Goal: Information Seeking & Learning: Find specific fact

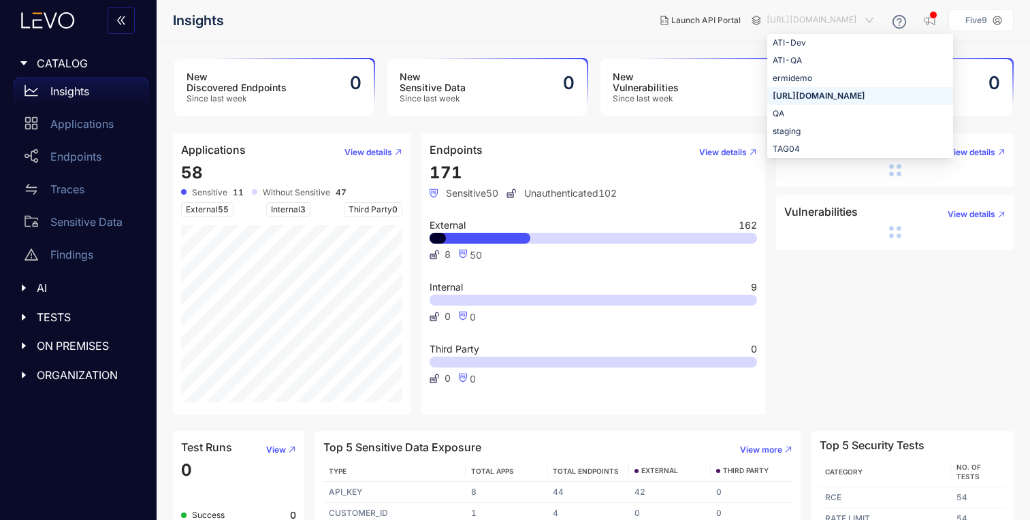
click at [814, 18] on span "[URL][DOMAIN_NAME]" at bounding box center [822, 21] width 110 height 22
click at [803, 78] on div "ermidemo" at bounding box center [860, 78] width 175 height 15
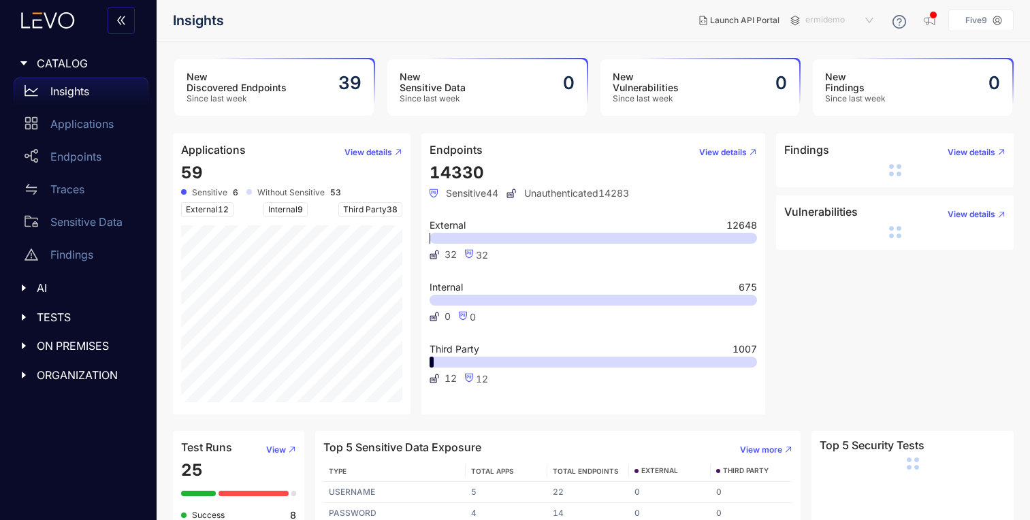
click at [876, 24] on span "ermidemo" at bounding box center [840, 21] width 71 height 22
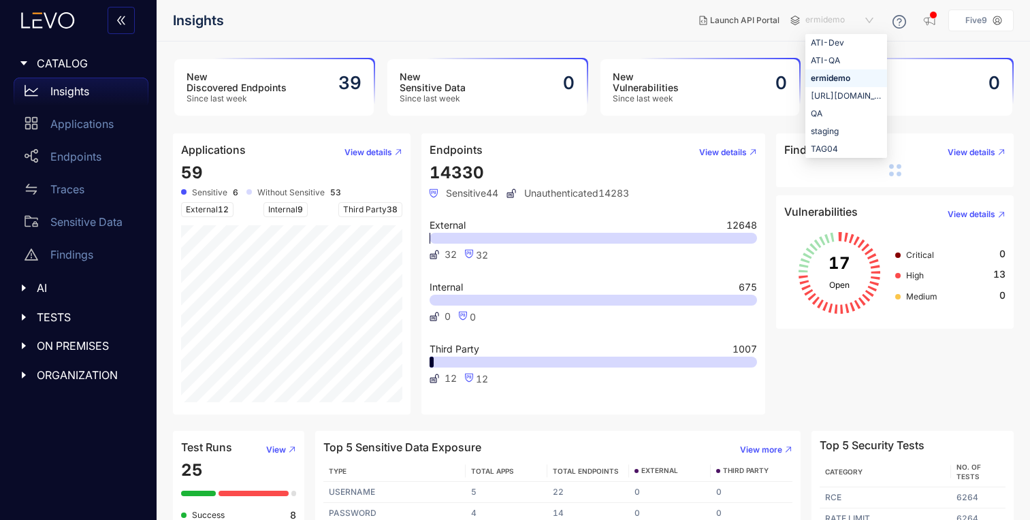
click at [854, 71] on div "ermidemo" at bounding box center [846, 78] width 71 height 15
click at [92, 119] on p "Applications" at bounding box center [81, 124] width 63 height 12
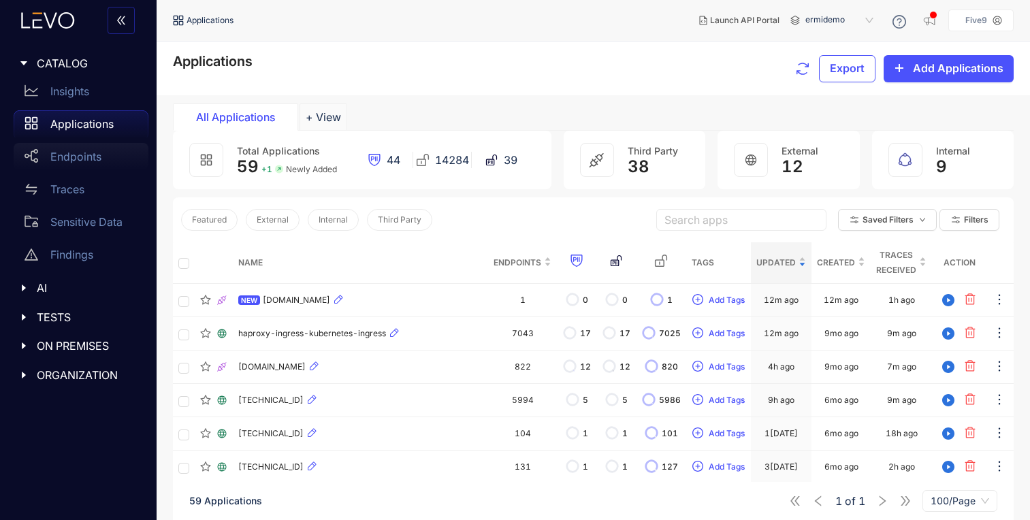
click at [97, 157] on p "Endpoints" at bounding box center [75, 156] width 51 height 12
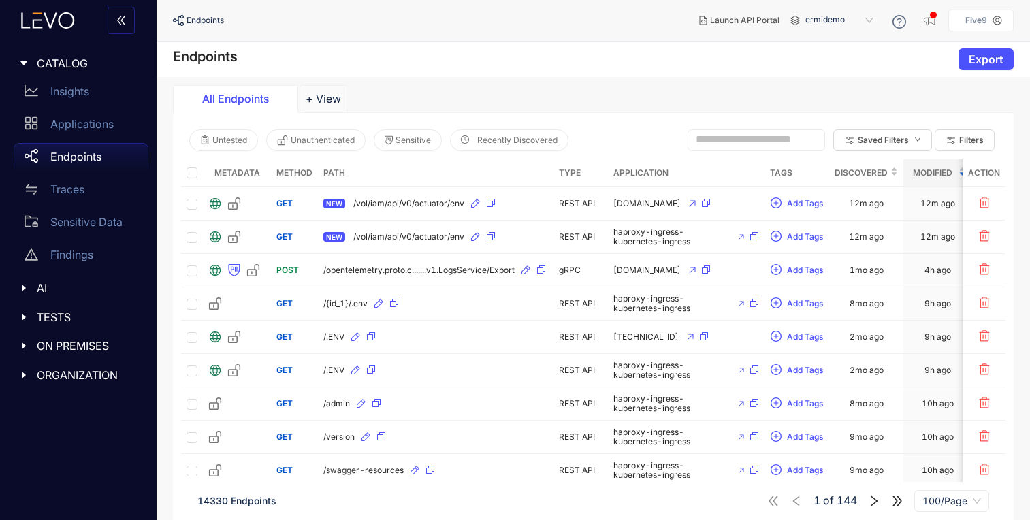
click at [25, 285] on icon "caret-right" at bounding box center [24, 288] width 10 height 10
click at [18, 286] on div "AI" at bounding box center [78, 288] width 140 height 29
click at [24, 306] on div "TESTS" at bounding box center [78, 317] width 140 height 29
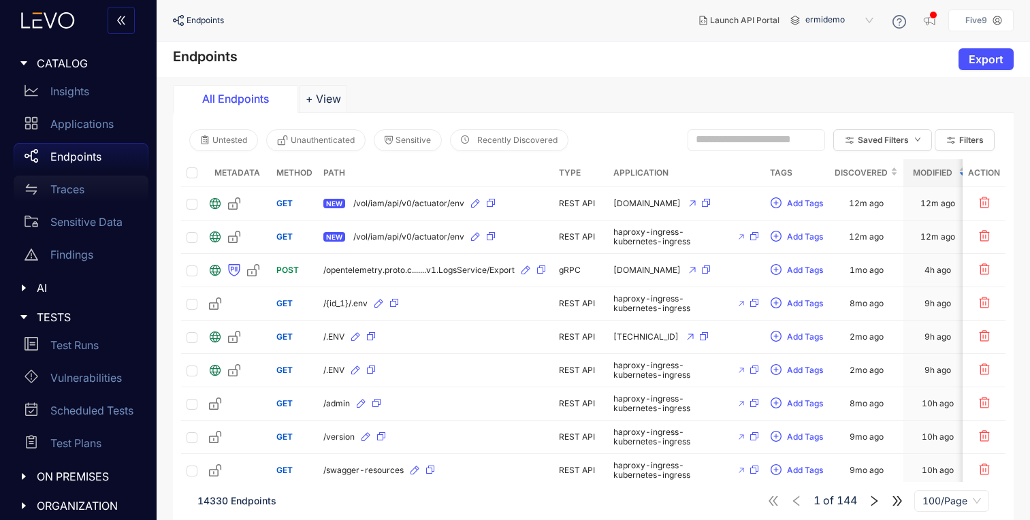
click at [78, 194] on p "Traces" at bounding box center [67, 189] width 34 height 12
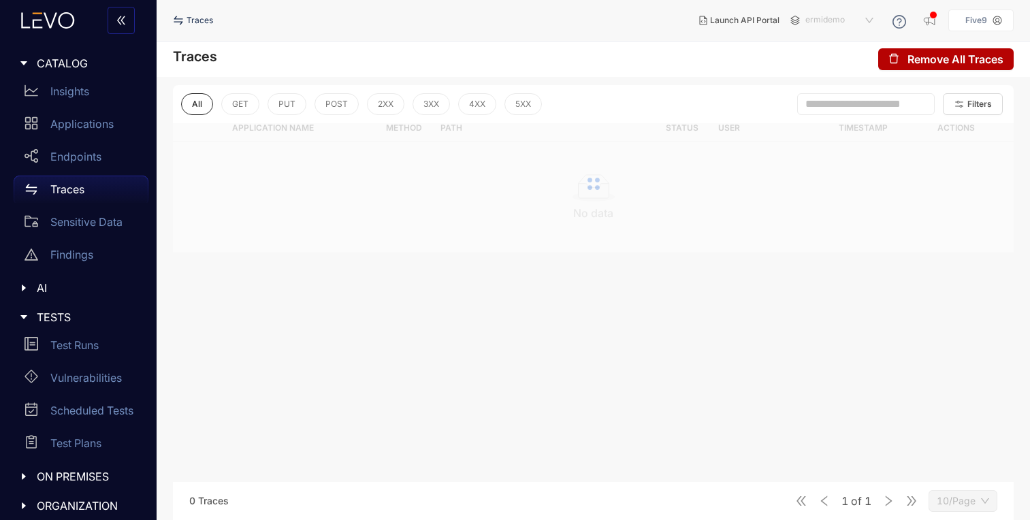
click at [866, 21] on span "ermidemo" at bounding box center [840, 21] width 71 height 22
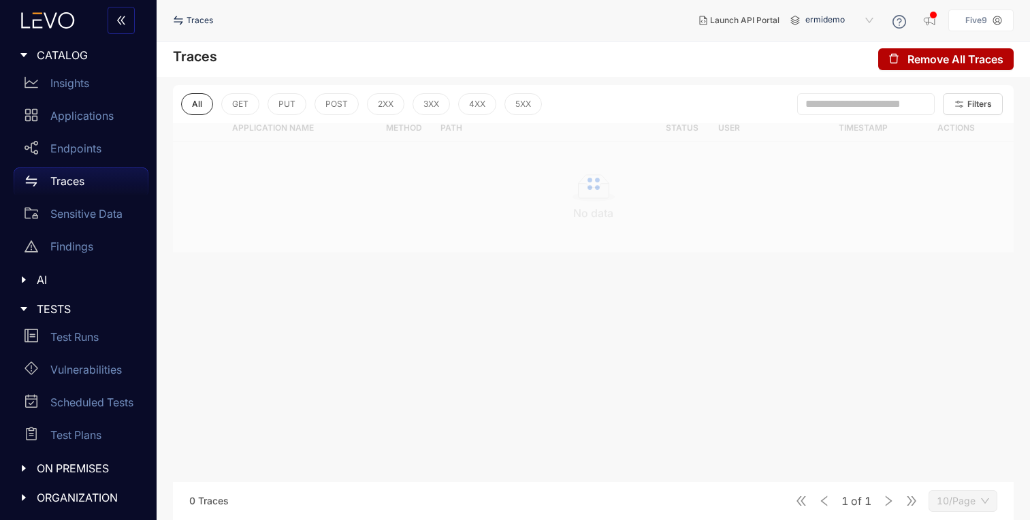
click at [862, 9] on div "Launch API Portal ermidemo a08d1068-8bf7-441a-95a3-a9097656c6bf e38cbe43-0fa5-4…" at bounding box center [850, 20] width 325 height 25
click at [863, 17] on span "ermidemo" at bounding box center [840, 21] width 71 height 22
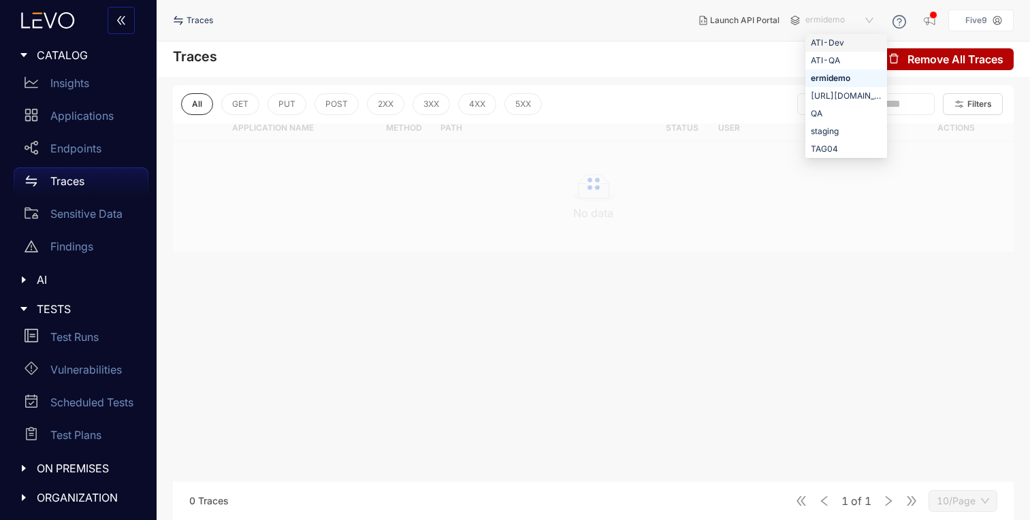
click at [850, 39] on div "ATI-Dev" at bounding box center [846, 42] width 71 height 15
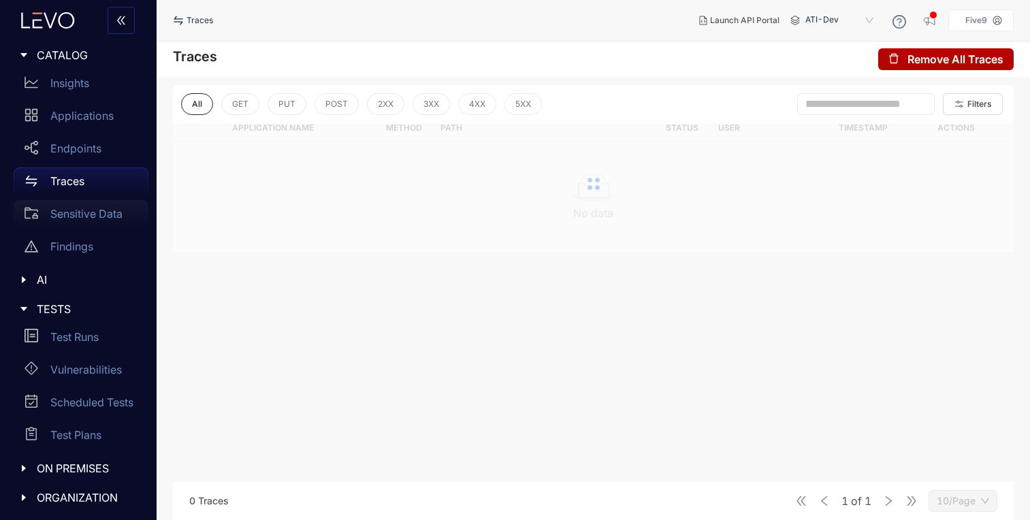
click at [100, 216] on p "Sensitive Data" at bounding box center [86, 214] width 72 height 12
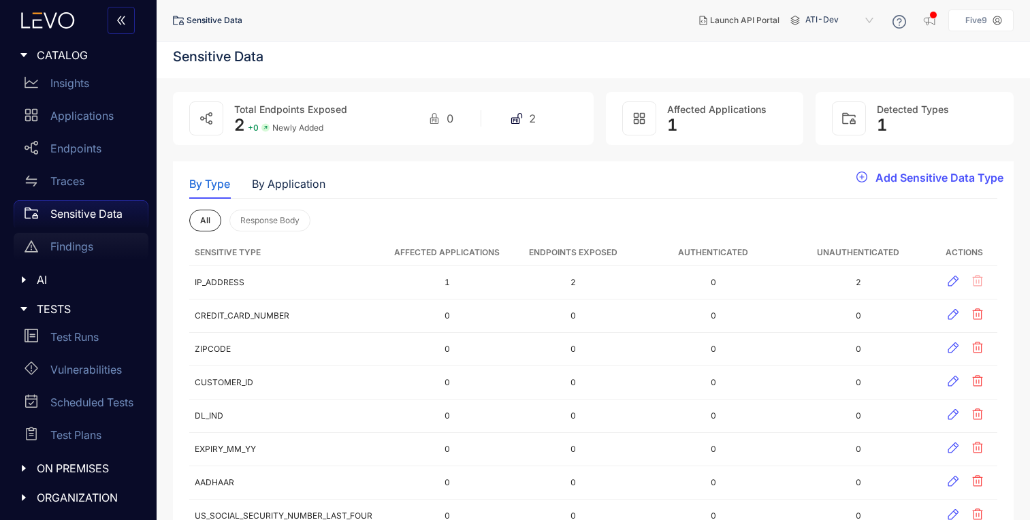
click at [50, 255] on div "Findings" at bounding box center [81, 246] width 135 height 27
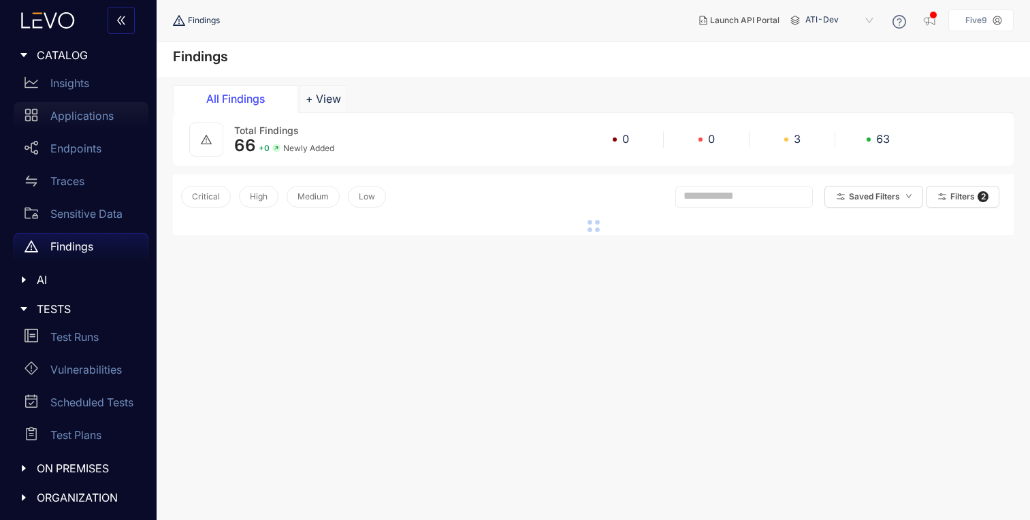
click at [84, 103] on div "Applications" at bounding box center [81, 115] width 135 height 27
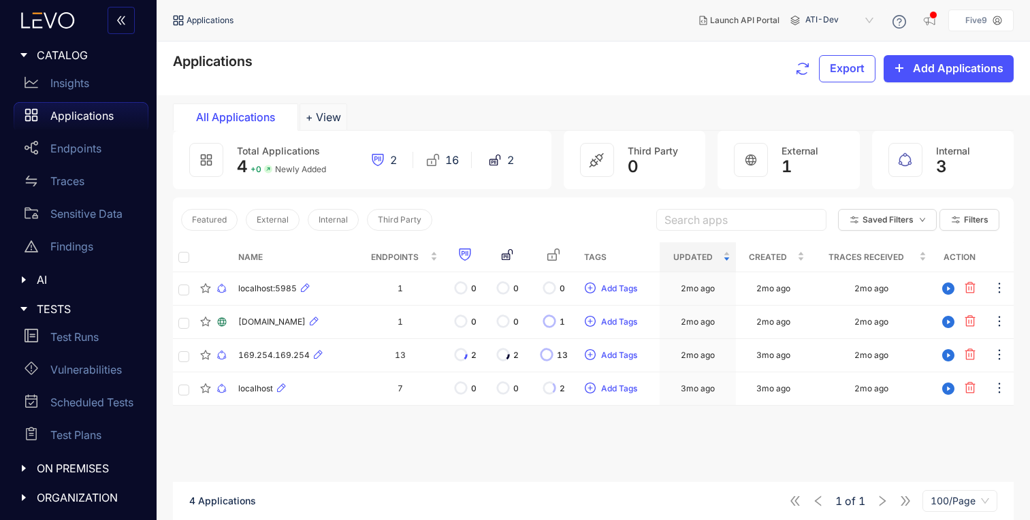
click at [30, 303] on div at bounding box center [28, 309] width 18 height 12
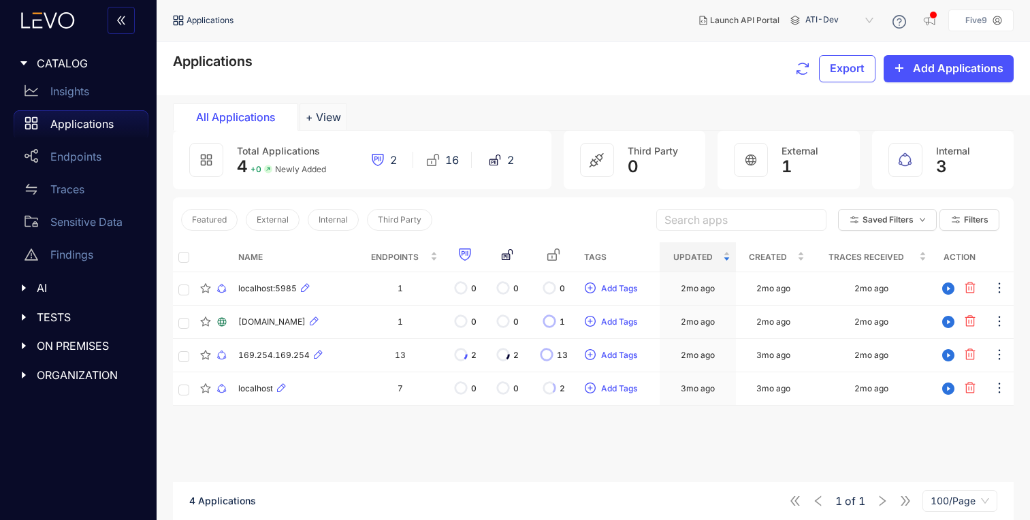
click at [21, 341] on icon "caret-right" at bounding box center [24, 346] width 10 height 10
click at [98, 368] on p "Deployments" at bounding box center [83, 374] width 67 height 12
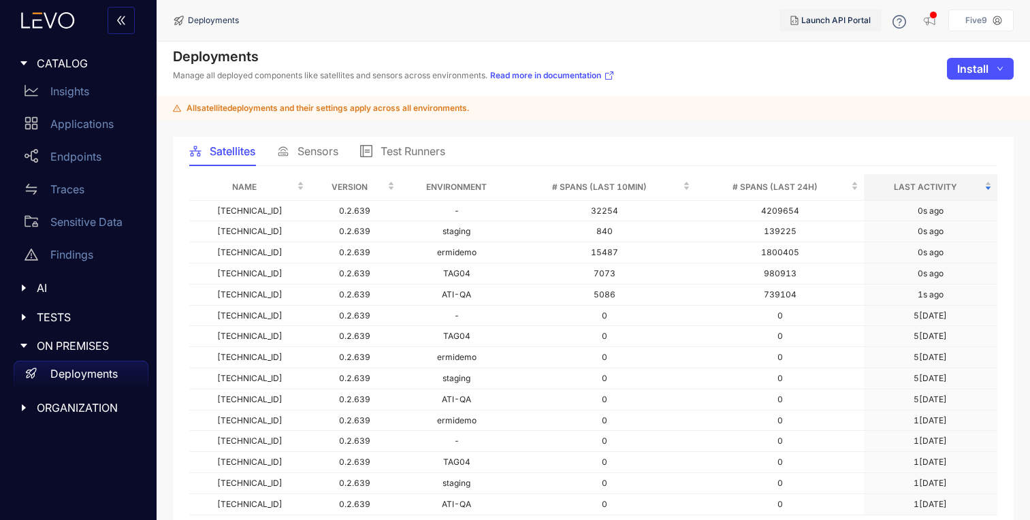
drag, startPoint x: 870, startPoint y: 18, endPoint x: 791, endPoint y: 59, distance: 89.2
click at [791, 59] on div "Deployments Launch API Portal Five9 Deployments Manage all deployed components …" at bounding box center [593, 260] width 873 height 520
click at [324, 154] on span "Sensors" at bounding box center [318, 151] width 41 height 12
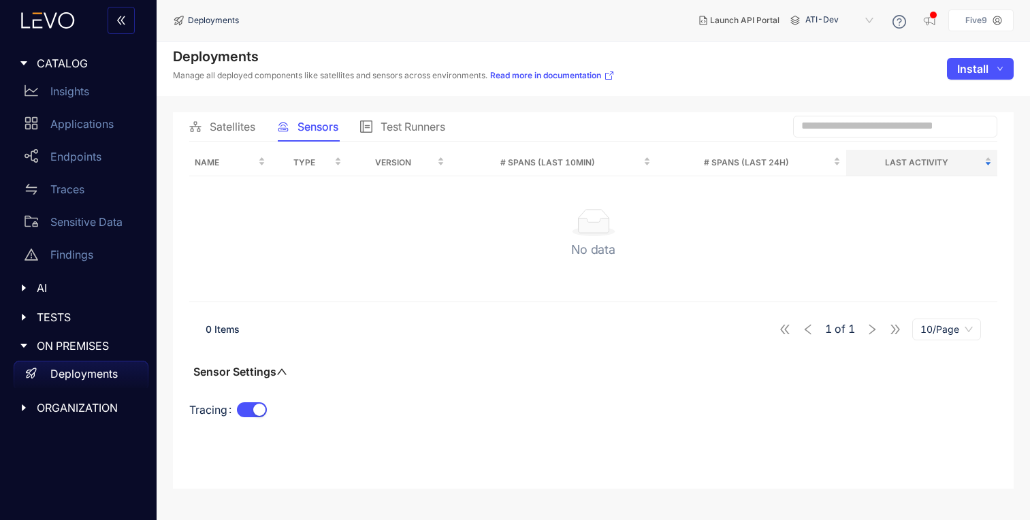
click at [369, 127] on icon at bounding box center [366, 127] width 12 height 12
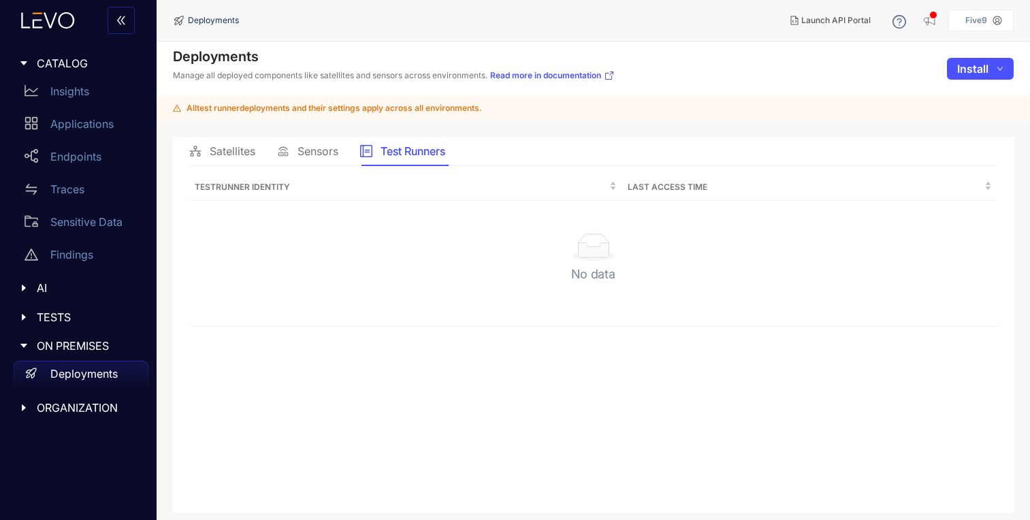
click at [204, 153] on div "Satellites" at bounding box center [222, 151] width 66 height 12
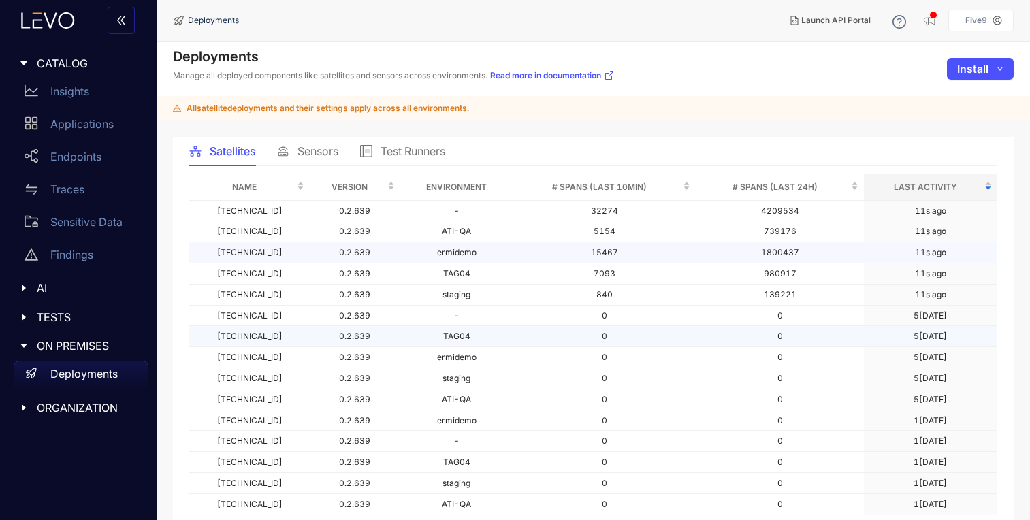
scroll to position [71, 0]
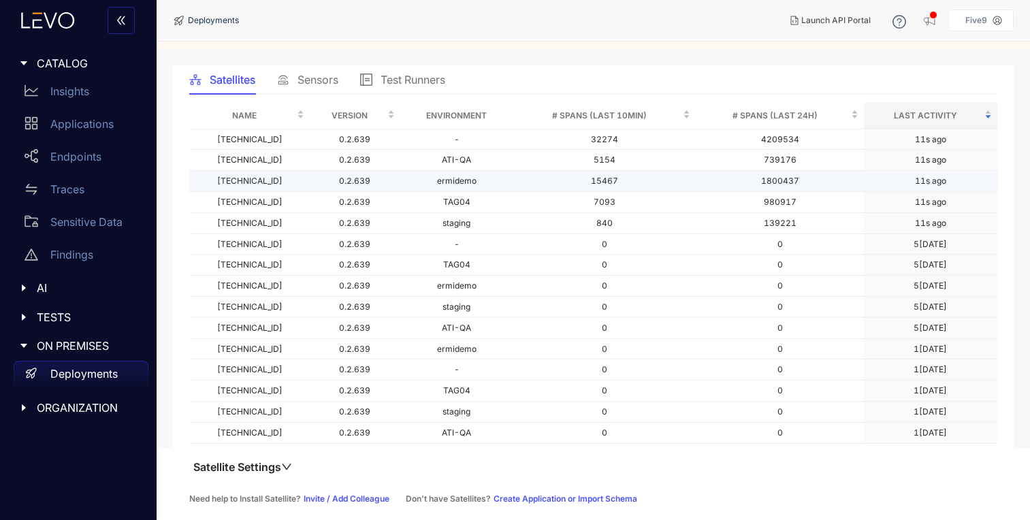
click at [450, 176] on td "ermidemo" at bounding box center [456, 181] width 113 height 21
click at [513, 174] on td "15467" at bounding box center [604, 181] width 183 height 21
click at [221, 181] on td "[TECHNICAL_ID]" at bounding box center [249, 181] width 121 height 21
click at [284, 469] on icon "down" at bounding box center [286, 467] width 11 height 11
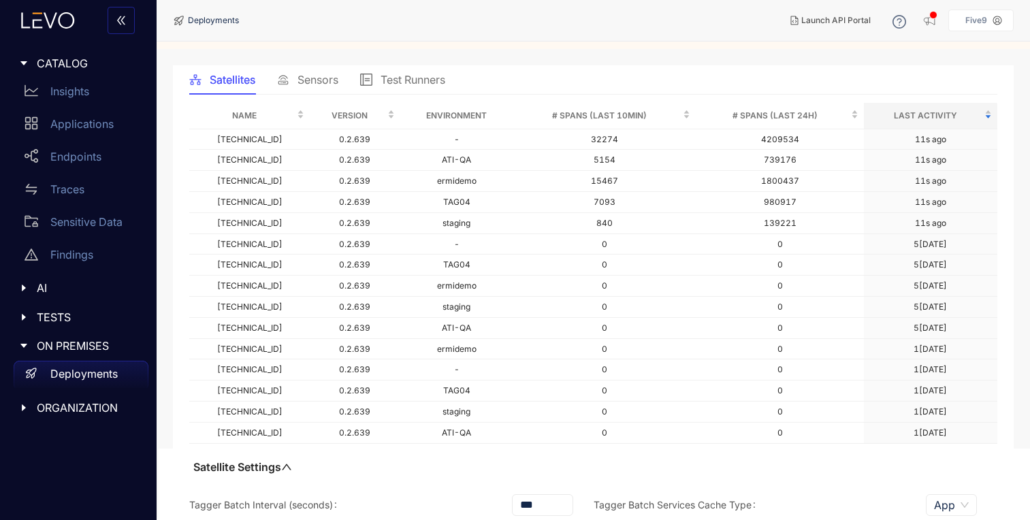
click at [289, 469] on icon "up" at bounding box center [286, 467] width 11 height 11
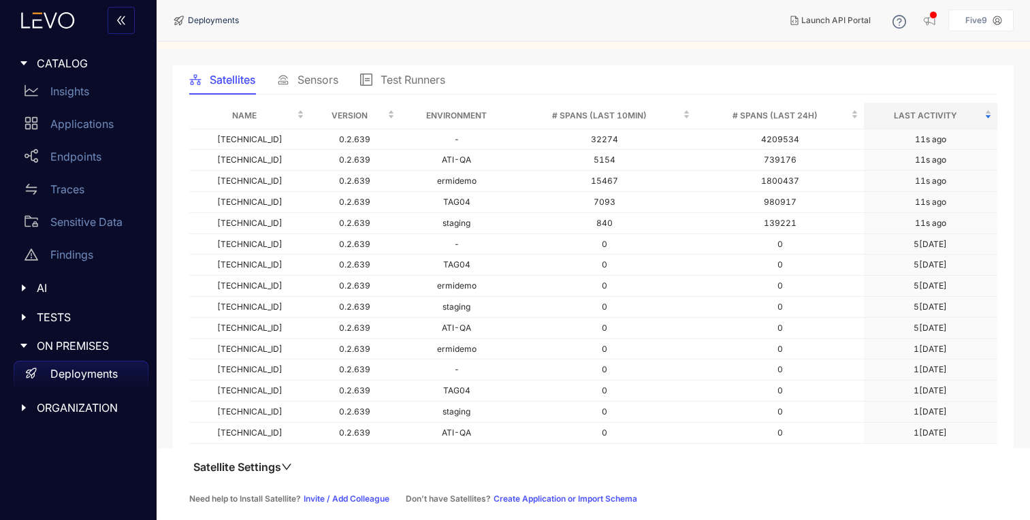
click at [312, 72] on div "Sensors" at bounding box center [307, 79] width 61 height 29
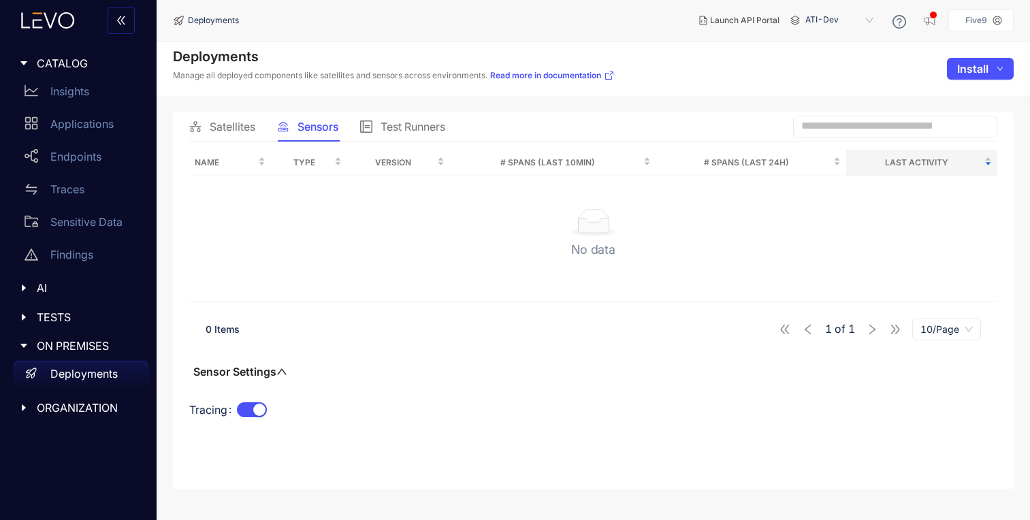
click at [248, 128] on span "Satellites" at bounding box center [233, 127] width 46 height 12
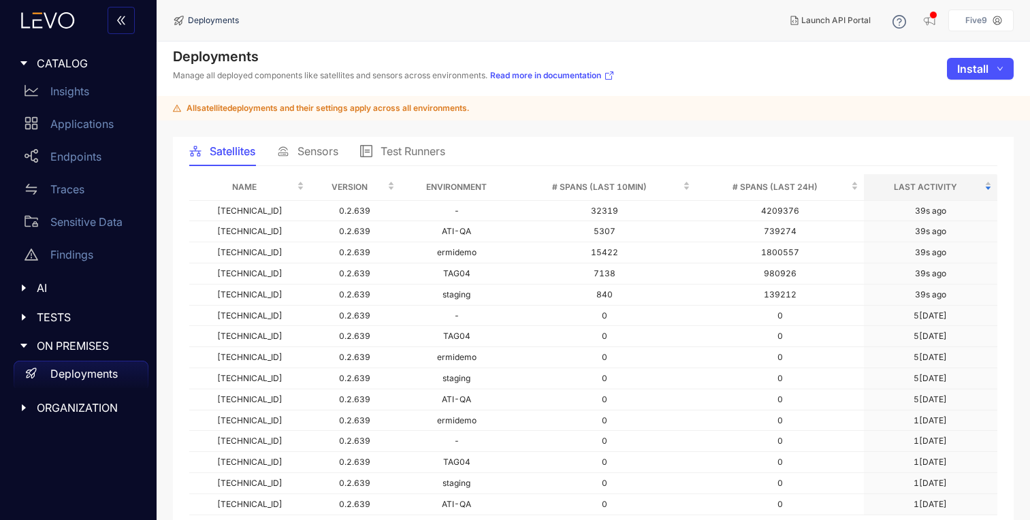
click at [27, 60] on icon "caret-right" at bounding box center [24, 64] width 10 height 10
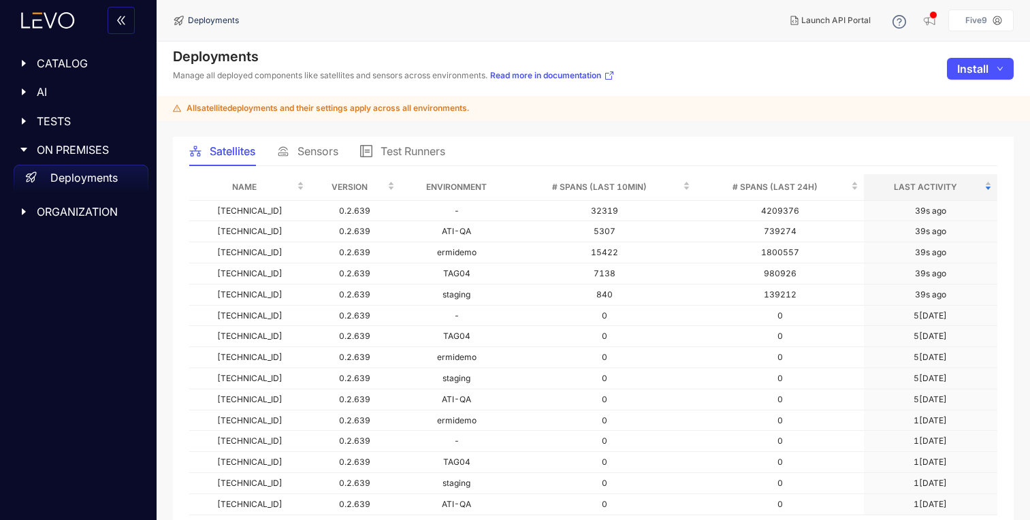
click at [27, 60] on icon "caret-right" at bounding box center [24, 64] width 10 height 10
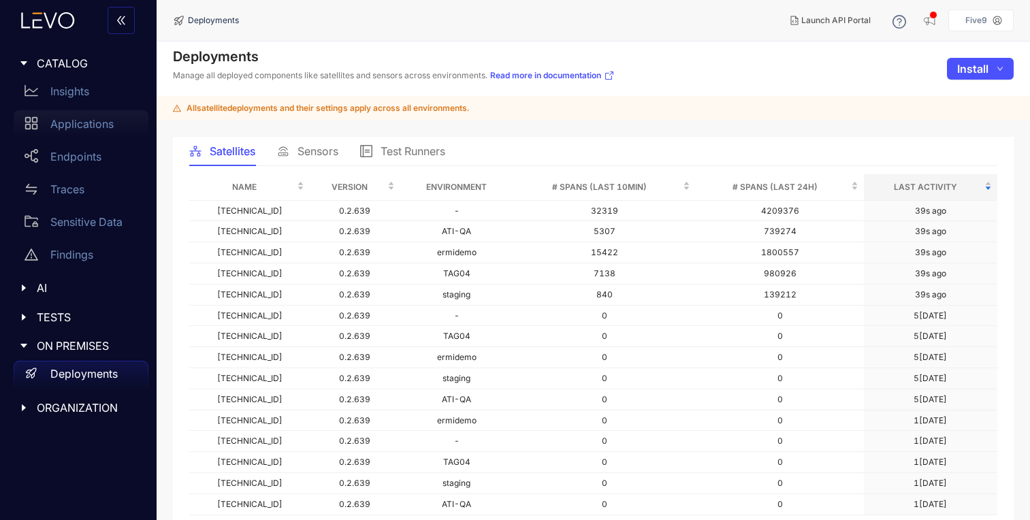
click at [84, 121] on p "Applications" at bounding box center [81, 124] width 63 height 12
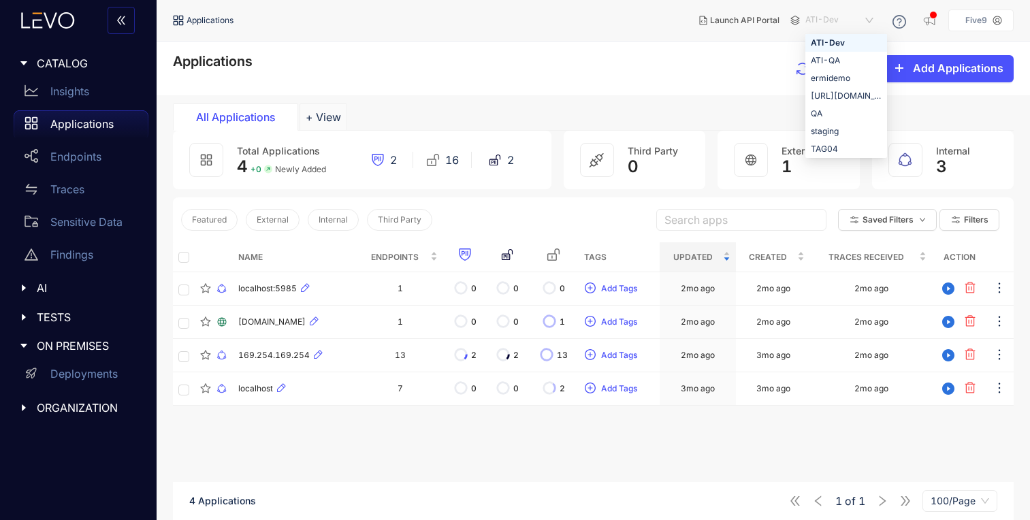
click at [871, 19] on span "ATI-Dev" at bounding box center [840, 21] width 71 height 22
click at [848, 71] on div "ermidemo" at bounding box center [846, 78] width 71 height 15
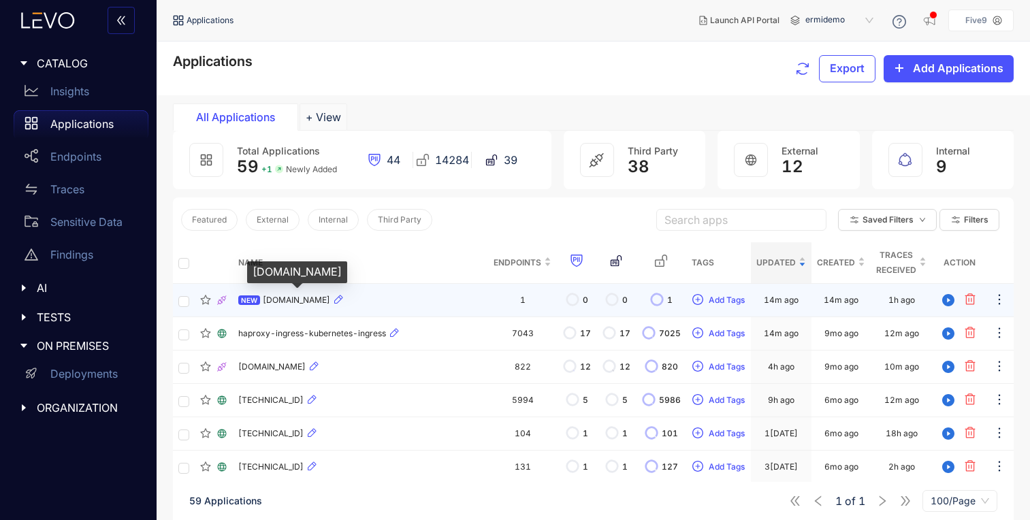
click at [300, 301] on span "[DOMAIN_NAME]" at bounding box center [296, 300] width 67 height 10
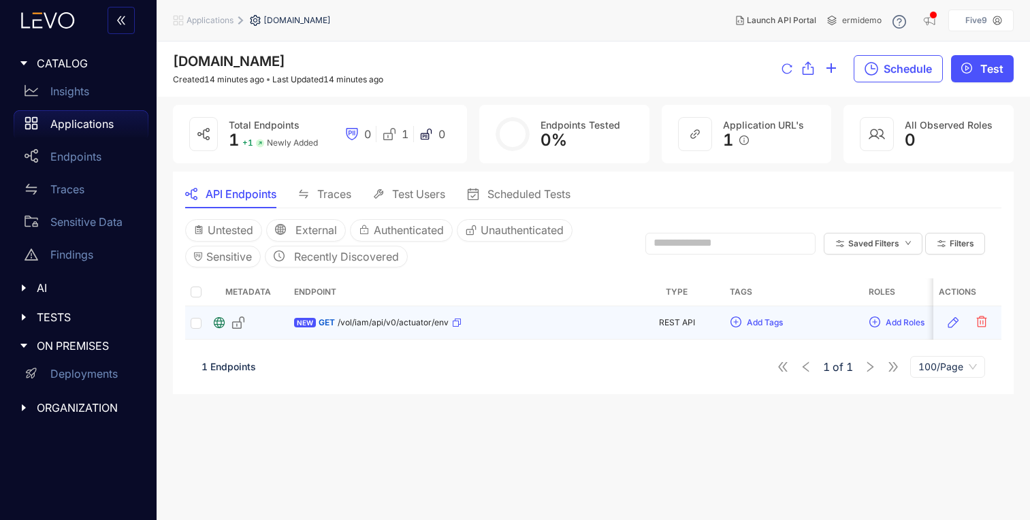
click at [455, 323] on icon "button" at bounding box center [457, 323] width 8 height 8
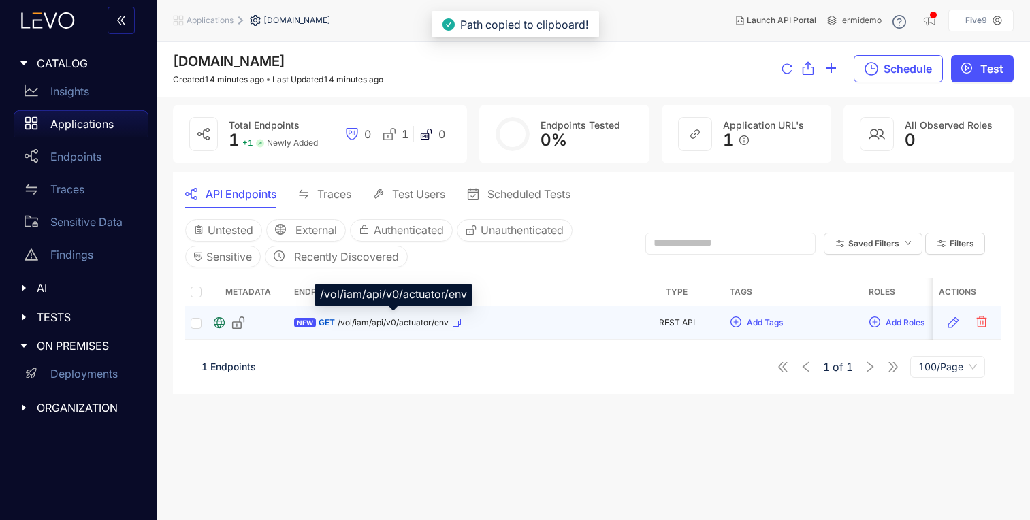
click at [393, 324] on span "/vol/iam/api/v0/actuator/env" at bounding box center [393, 323] width 111 height 10
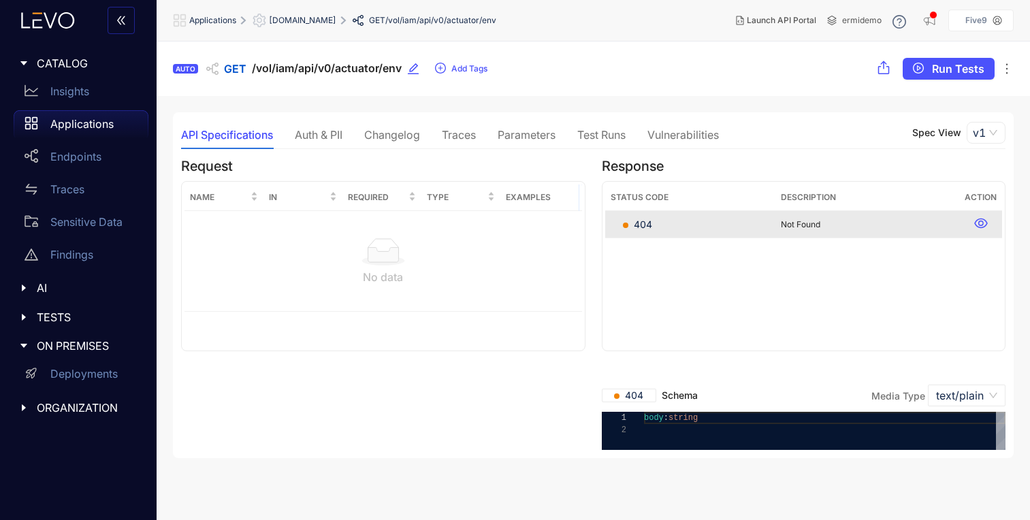
click at [457, 140] on div "Traces" at bounding box center [459, 135] width 34 height 12
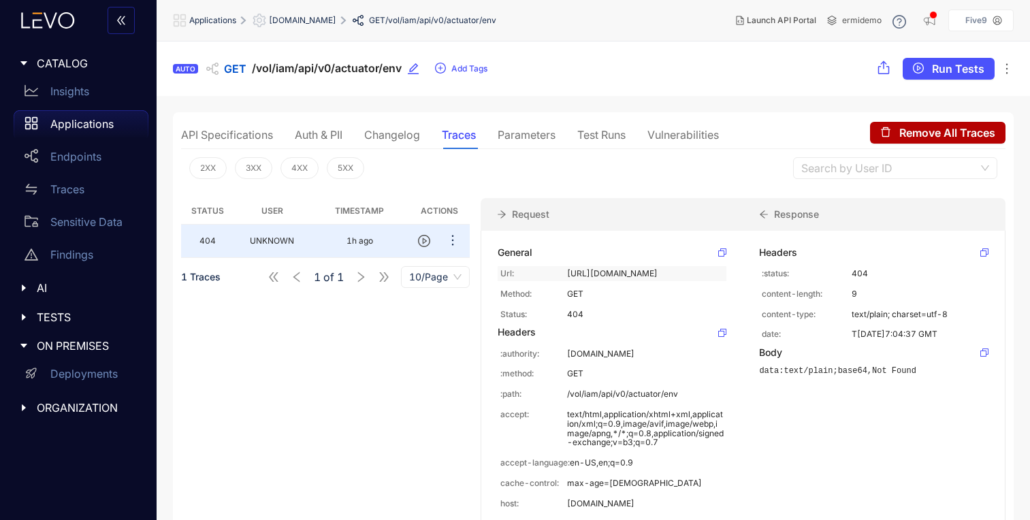
drag, startPoint x: 626, startPoint y: 283, endPoint x: 564, endPoint y: 271, distance: 63.8
click at [564, 271] on div "Url: [URL][DOMAIN_NAME]" at bounding box center [612, 273] width 229 height 15
copy div "[URL][DOMAIN_NAME]"
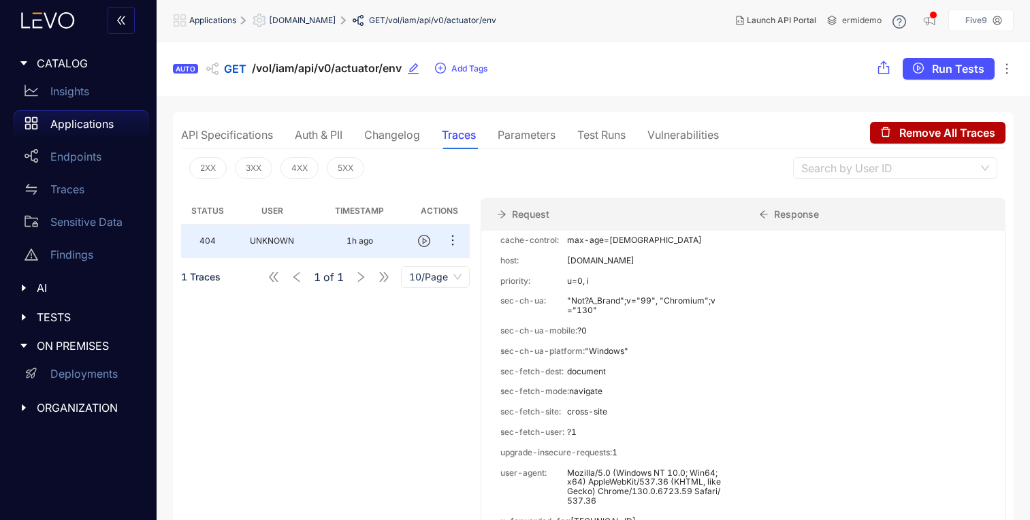
scroll to position [59, 0]
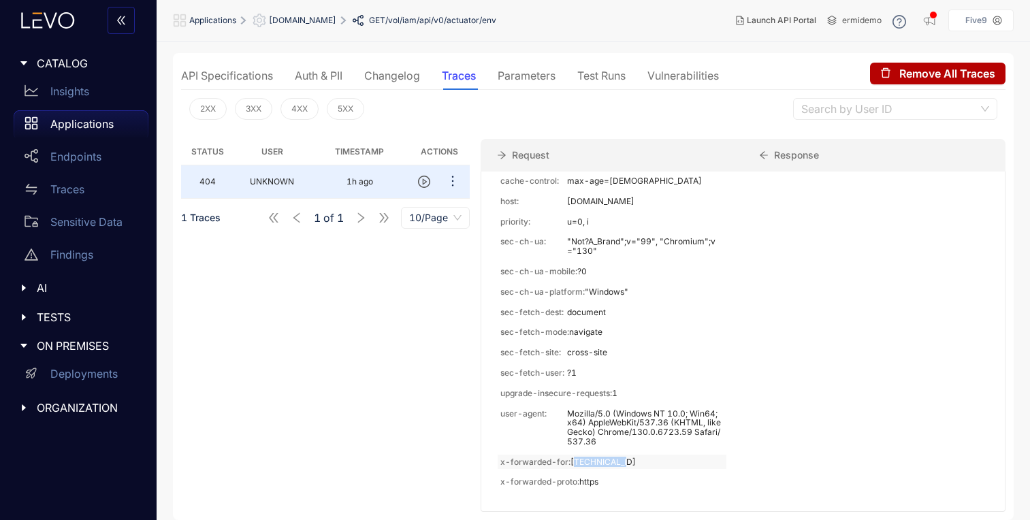
drag, startPoint x: 626, startPoint y: 459, endPoint x: 569, endPoint y: 464, distance: 57.4
click at [571, 464] on p "[TECHNICAL_ID]" at bounding box center [648, 463] width 154 height 10
copy p "[TECHNICAL_ID]"
click at [533, 80] on div "Parameters" at bounding box center [527, 75] width 58 height 12
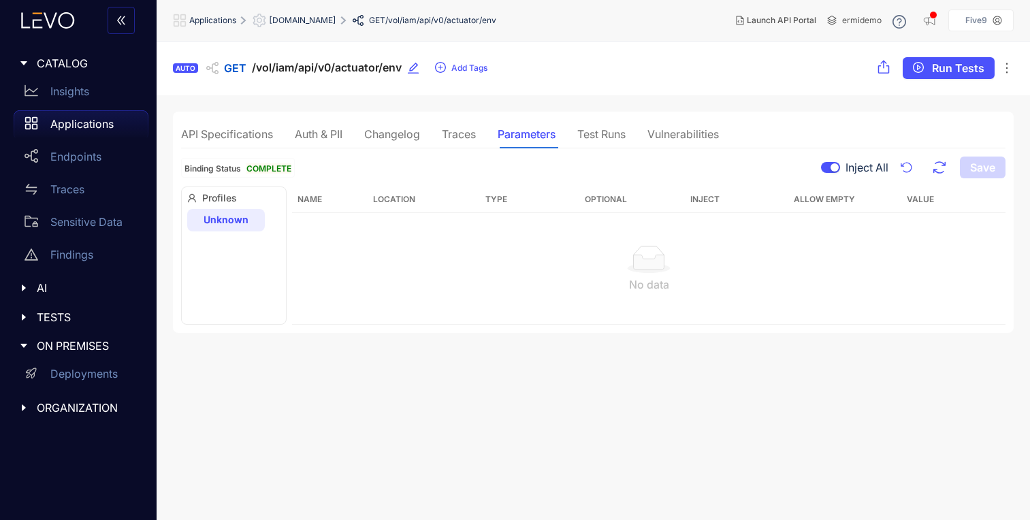
scroll to position [1, 0]
click at [70, 124] on p "Applications" at bounding box center [81, 124] width 63 height 12
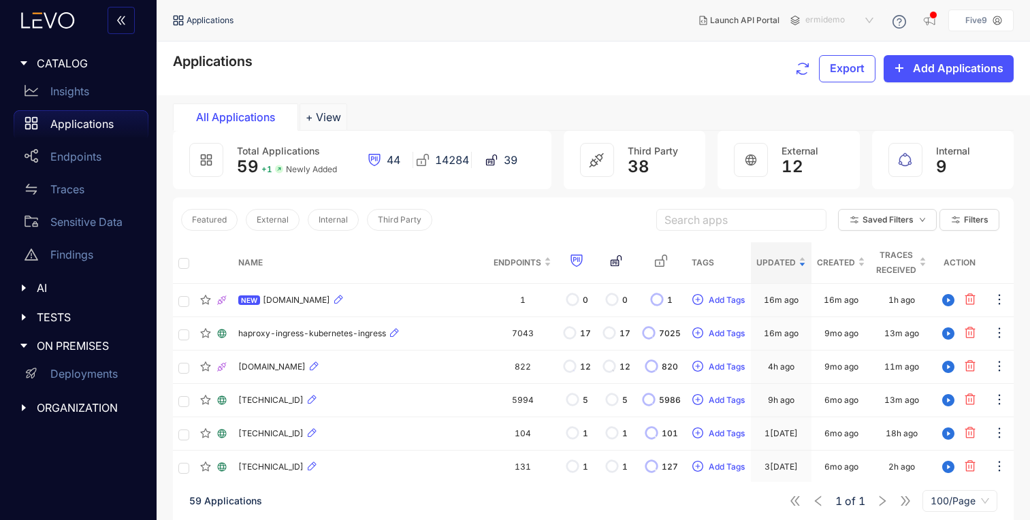
click at [865, 20] on span "ermidemo" at bounding box center [840, 21] width 71 height 22
click at [854, 93] on div "[URL][DOMAIN_NAME]" at bounding box center [846, 96] width 71 height 15
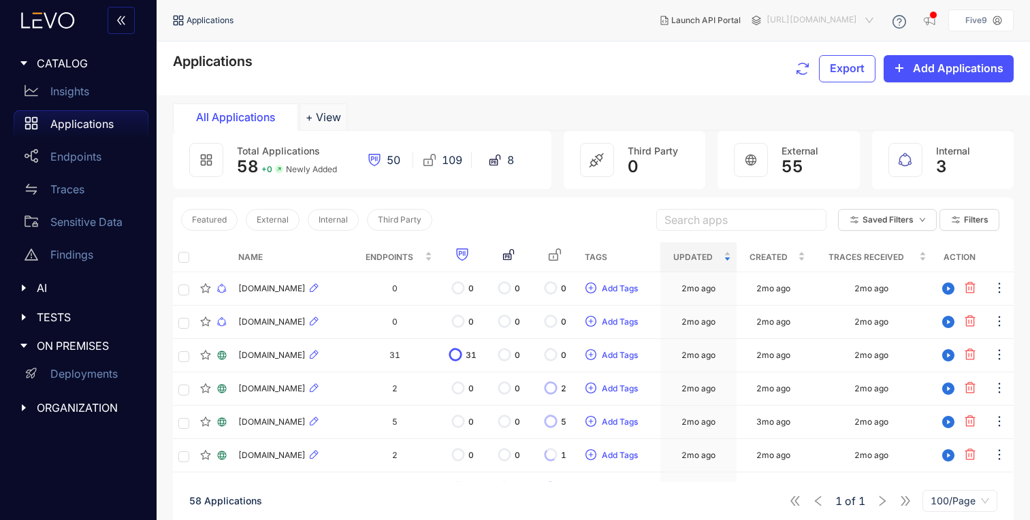
click at [869, 18] on span "[URL][DOMAIN_NAME]" at bounding box center [822, 21] width 110 height 22
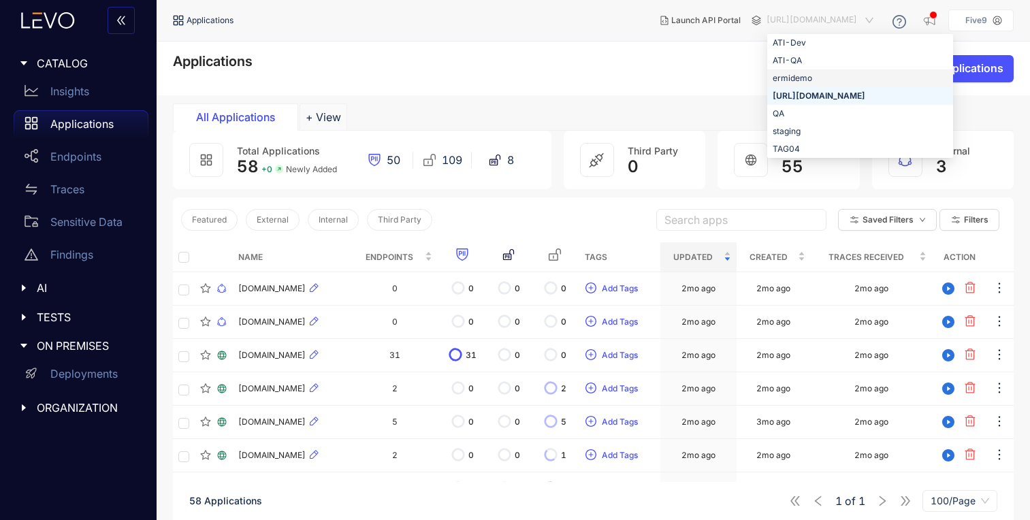
click at [818, 79] on div "ermidemo" at bounding box center [860, 78] width 175 height 15
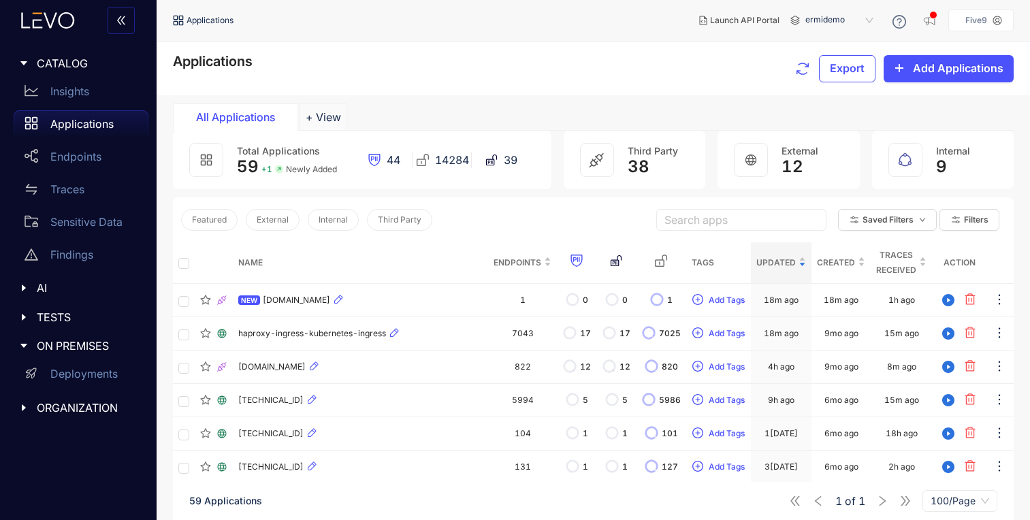
click at [26, 318] on icon "caret-right" at bounding box center [24, 317] width 10 height 10
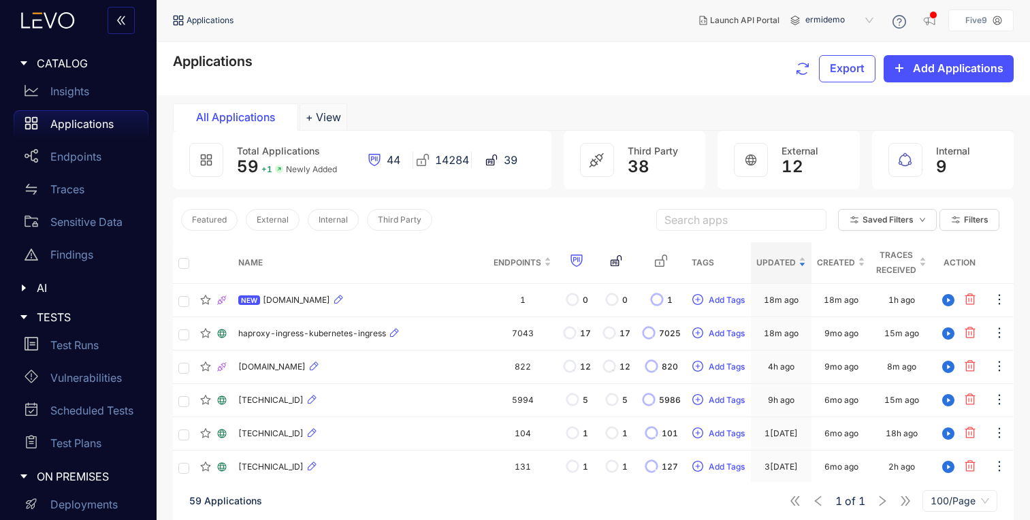
scroll to position [41, 0]
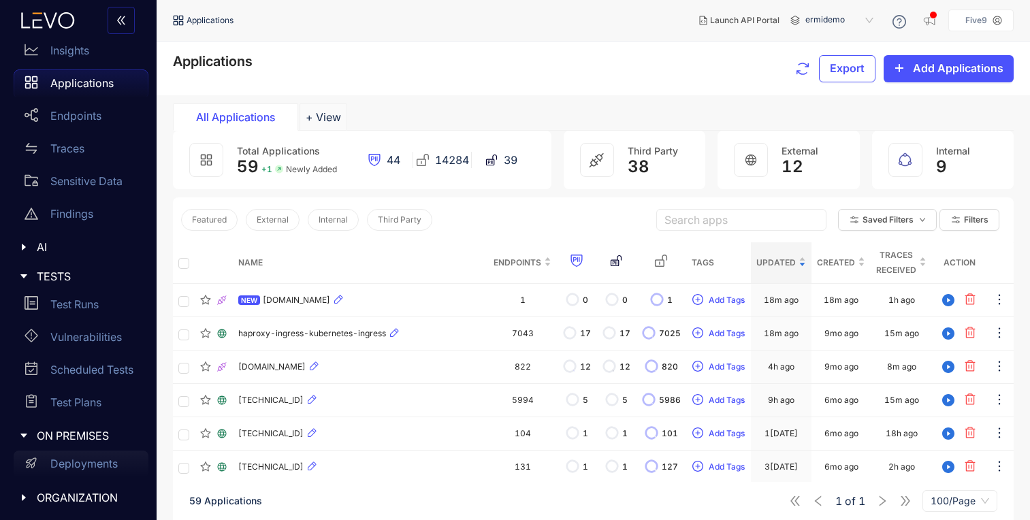
click at [67, 458] on p "Deployments" at bounding box center [83, 464] width 67 height 12
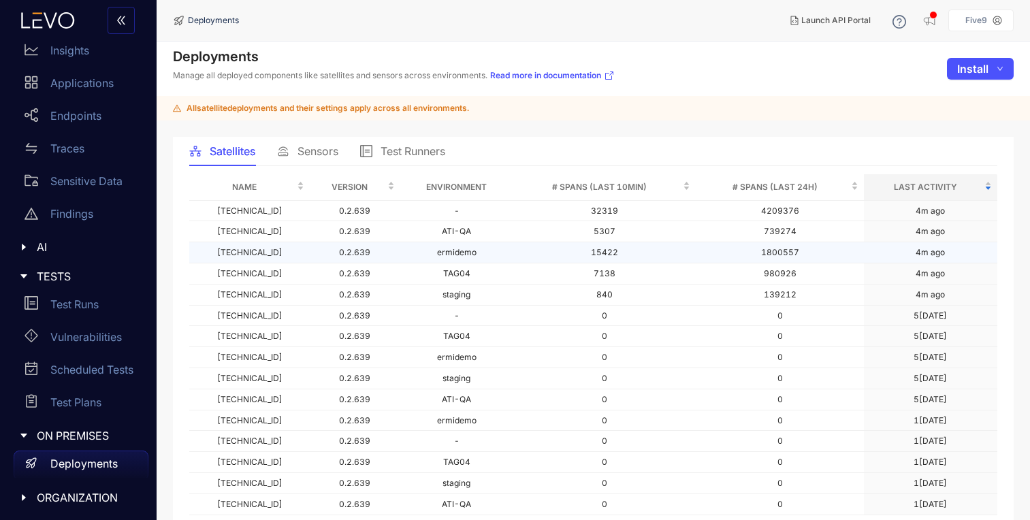
click at [439, 254] on td "ermidemo" at bounding box center [456, 252] width 113 height 21
click at [564, 71] on link "Read more in documentation" at bounding box center [552, 75] width 125 height 11
click at [303, 161] on div "Sensors" at bounding box center [307, 151] width 61 height 29
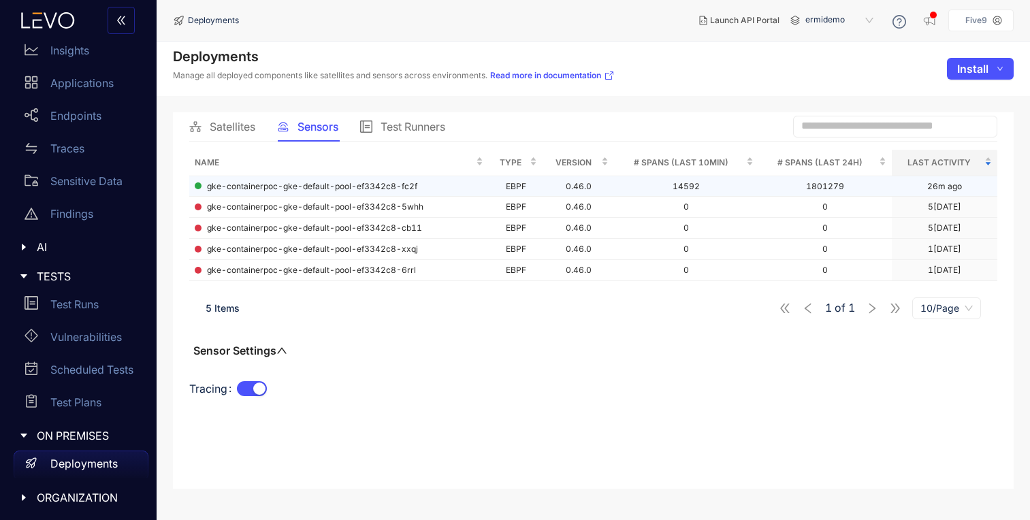
click at [349, 183] on span "gke-containerpoc-gke-default-pool-ef3342c8-fc2f" at bounding box center [312, 187] width 210 height 10
click at [229, 125] on span "Satellites" at bounding box center [233, 127] width 46 height 12
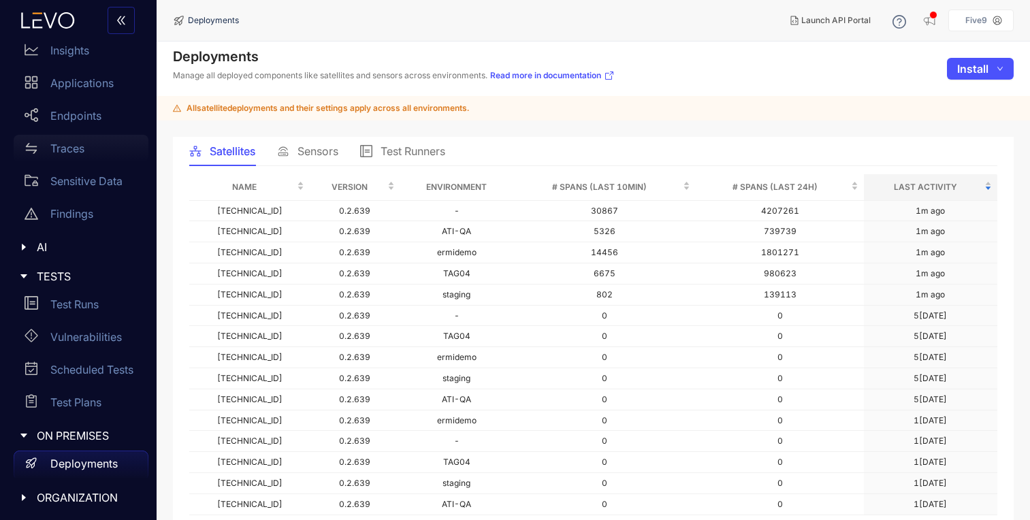
click at [85, 144] on div "Traces" at bounding box center [81, 148] width 135 height 27
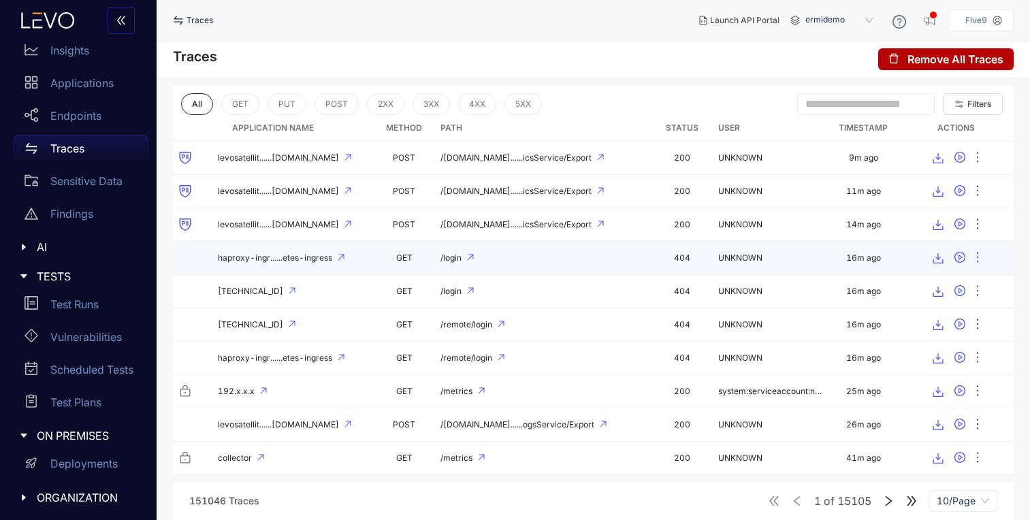
scroll to position [1, 0]
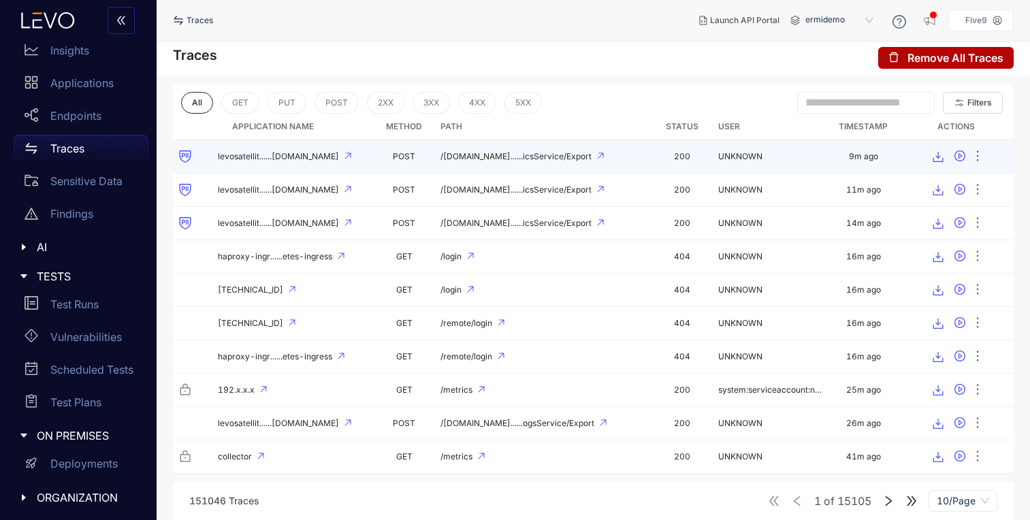
click at [260, 150] on div "levosatellit......[DOMAIN_NAME]" at bounding box center [273, 157] width 190 height 14
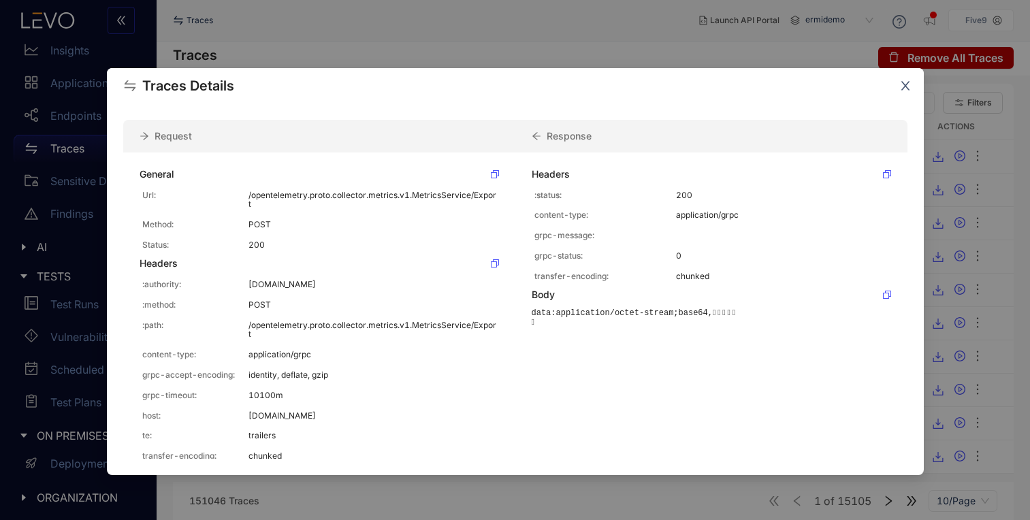
click at [908, 83] on icon "close" at bounding box center [905, 86] width 9 height 9
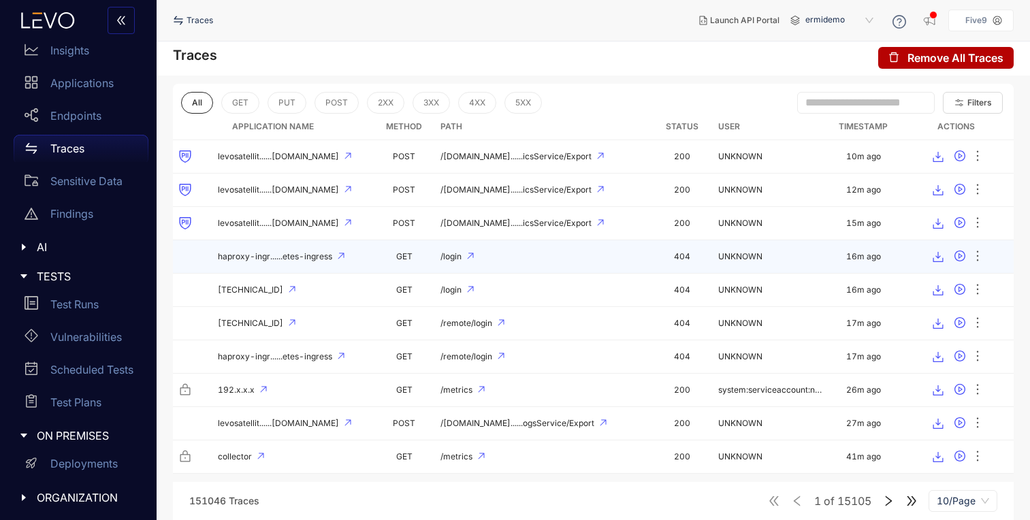
scroll to position [0, 0]
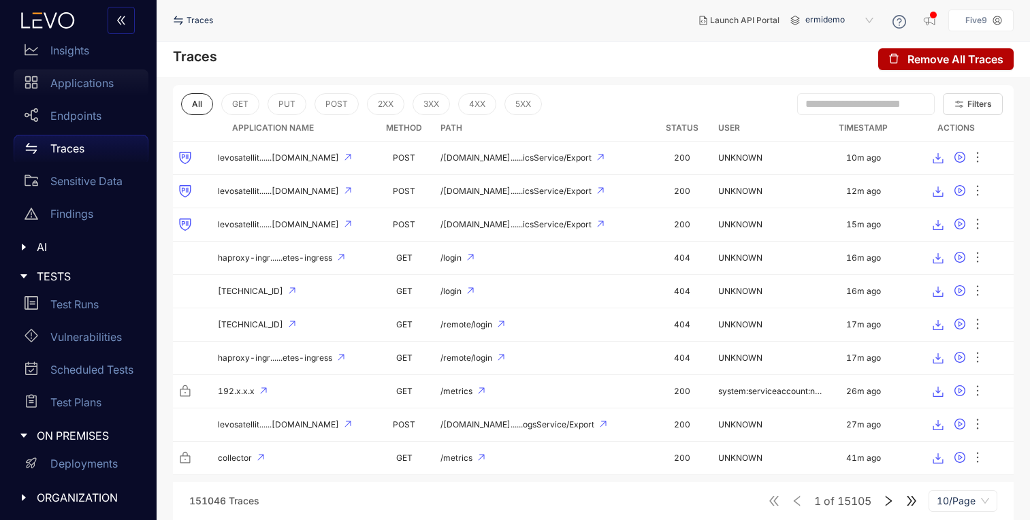
click at [86, 80] on p "Applications" at bounding box center [81, 83] width 63 height 12
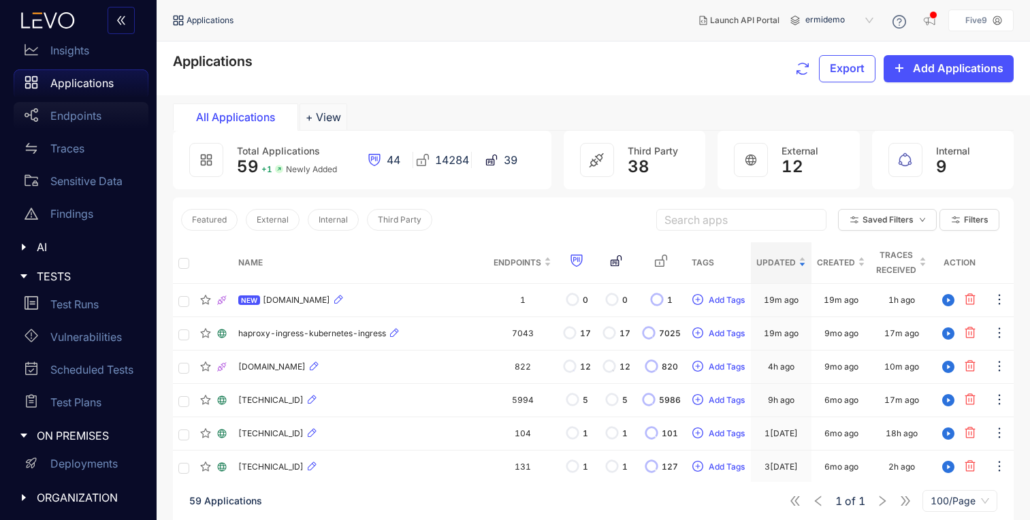
click at [89, 114] on p "Endpoints" at bounding box center [75, 116] width 51 height 12
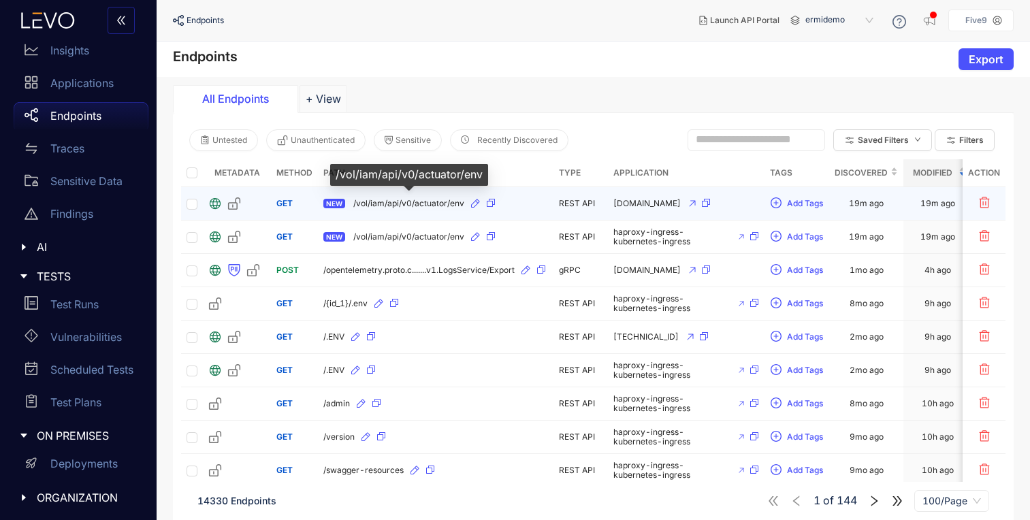
click at [405, 199] on span "/vol/iam/api/v0/actuator/env" at bounding box center [408, 204] width 111 height 10
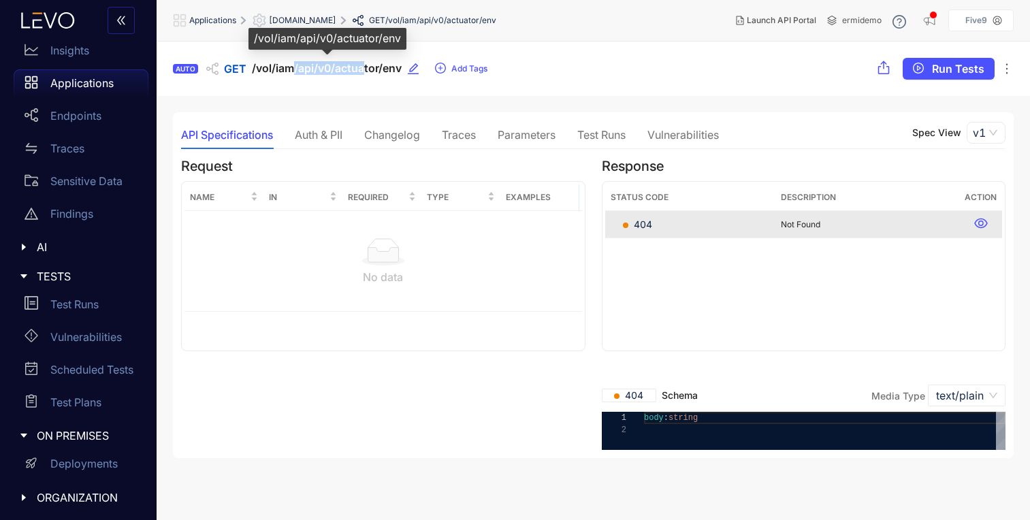
drag, startPoint x: 364, startPoint y: 71, endPoint x: 295, endPoint y: 71, distance: 68.1
click at [295, 71] on span "/vol/iam/api/v0/actuator/env" at bounding box center [327, 68] width 150 height 13
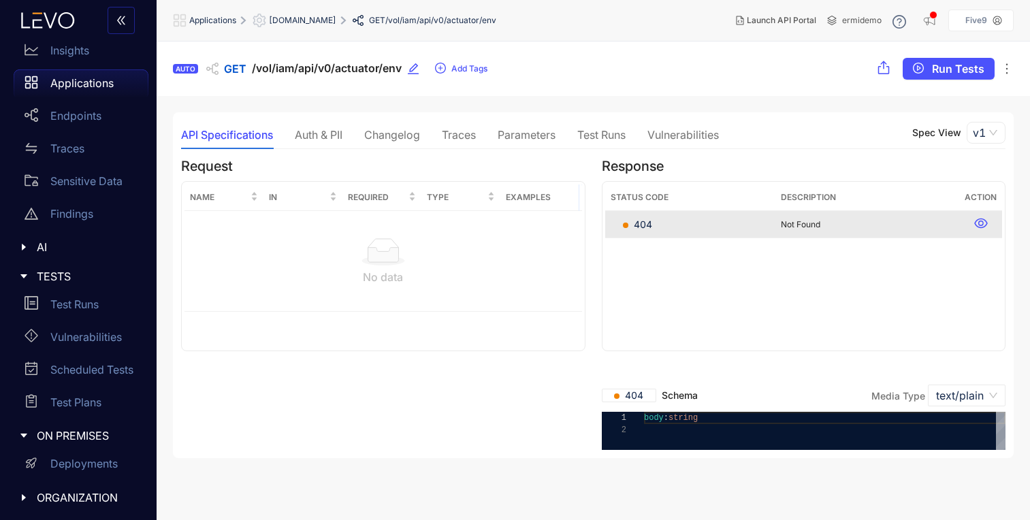
click at [475, 131] on div "Traces" at bounding box center [459, 135] width 34 height 12
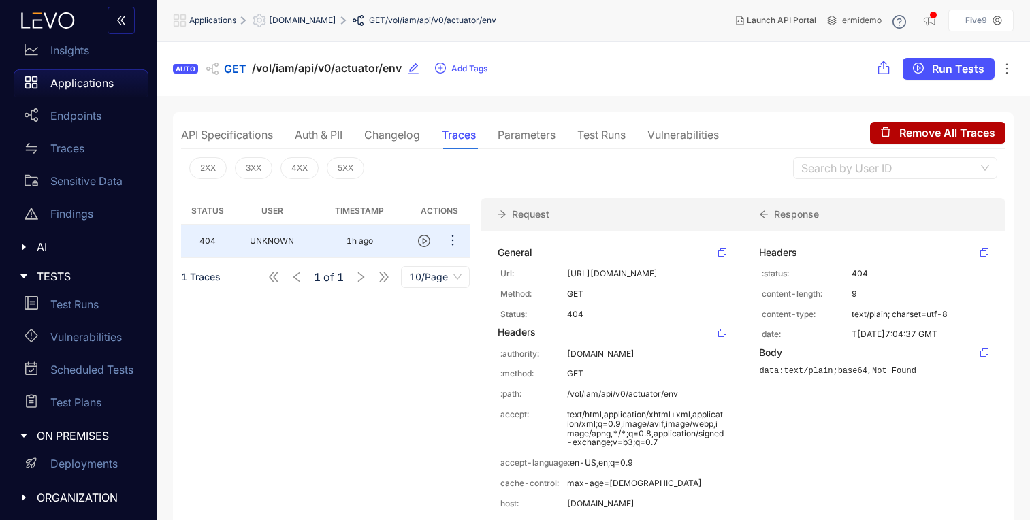
click at [400, 129] on div "Changelog" at bounding box center [392, 135] width 56 height 12
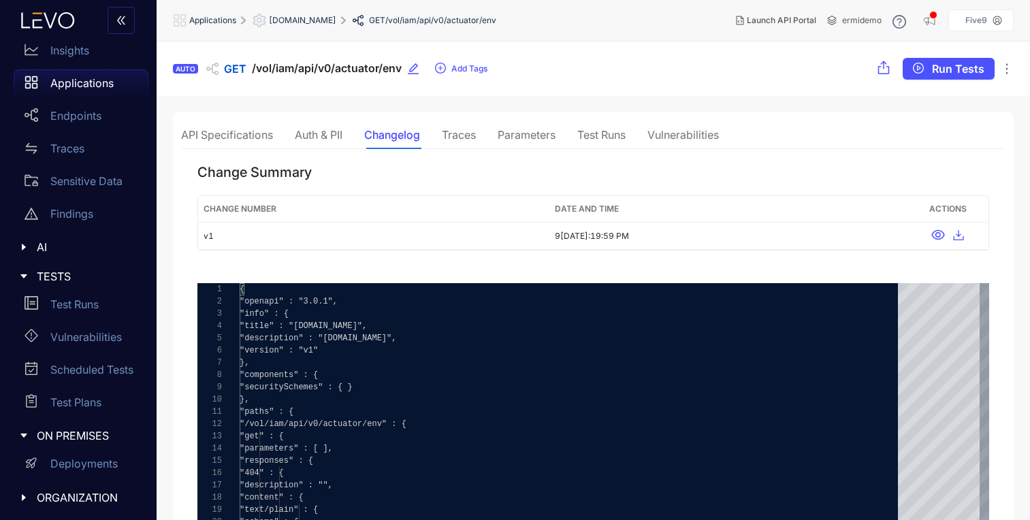
click at [465, 135] on div "Traces" at bounding box center [459, 135] width 34 height 12
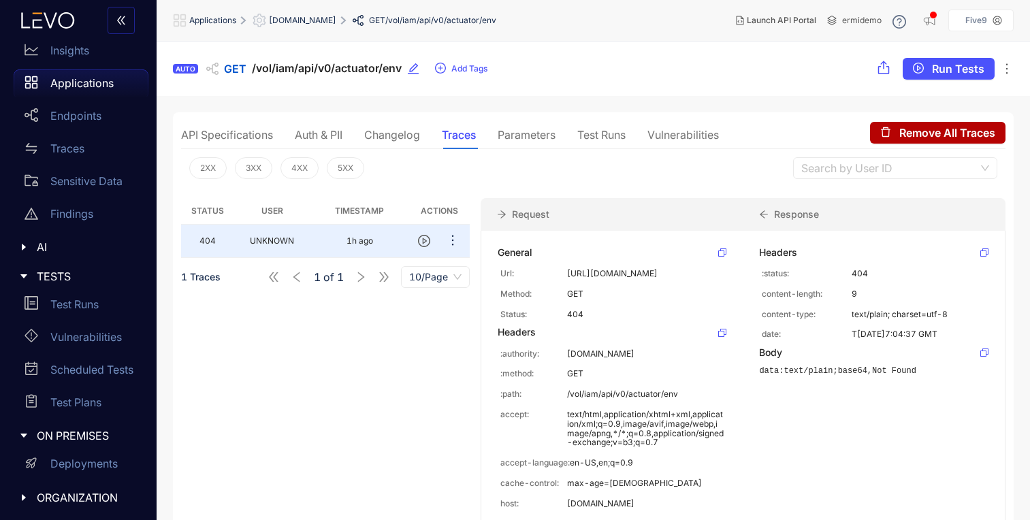
click at [543, 135] on div "Parameters" at bounding box center [527, 135] width 58 height 12
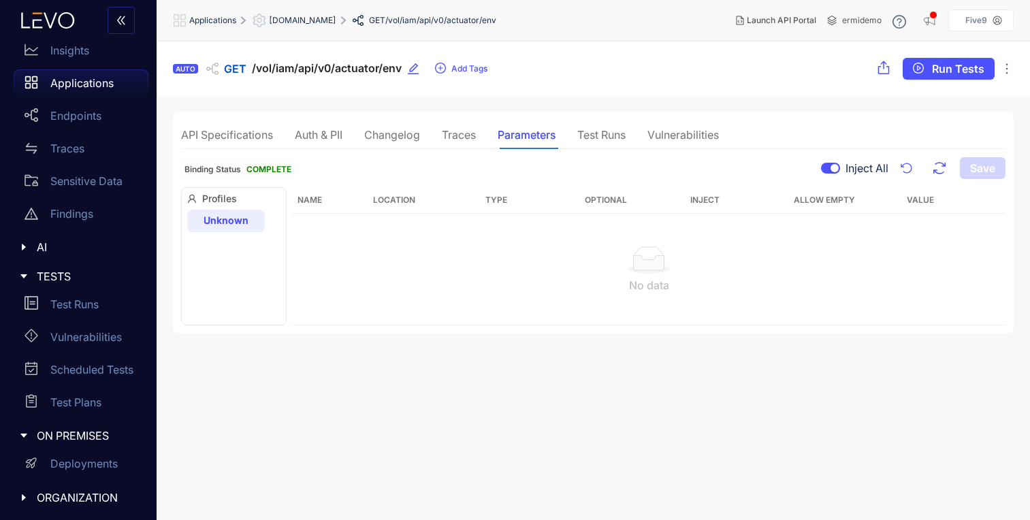
click at [57, 75] on div "Applications" at bounding box center [81, 82] width 135 height 27
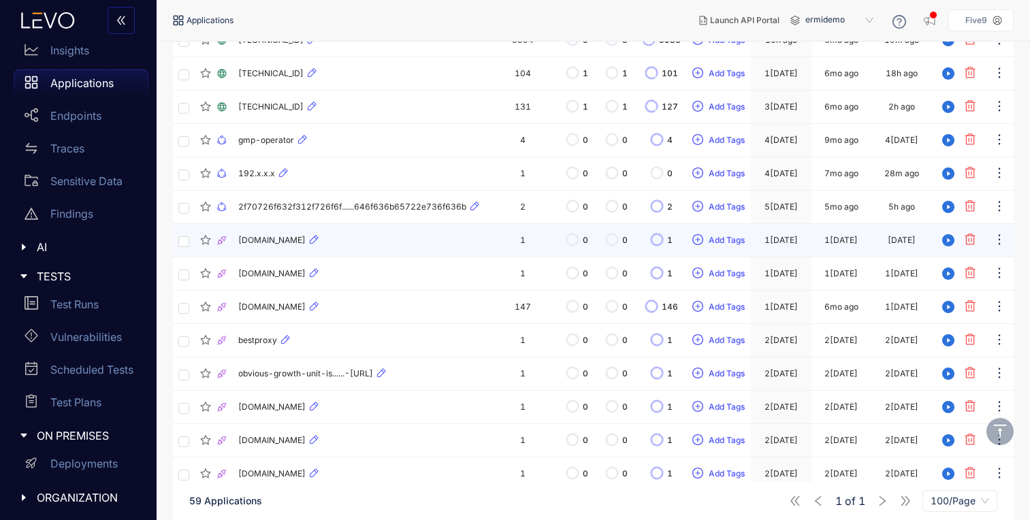
scroll to position [123, 0]
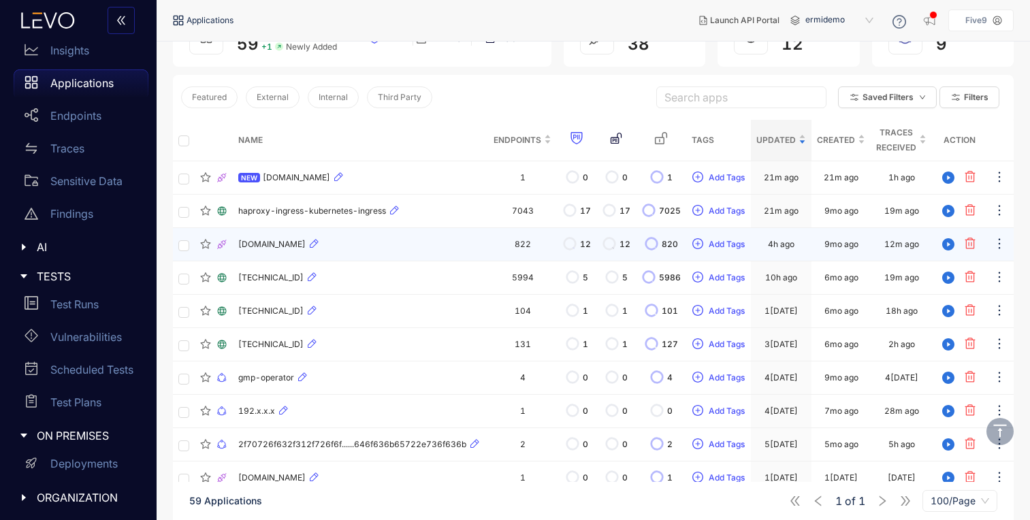
click at [513, 242] on td "822" at bounding box center [522, 244] width 69 height 33
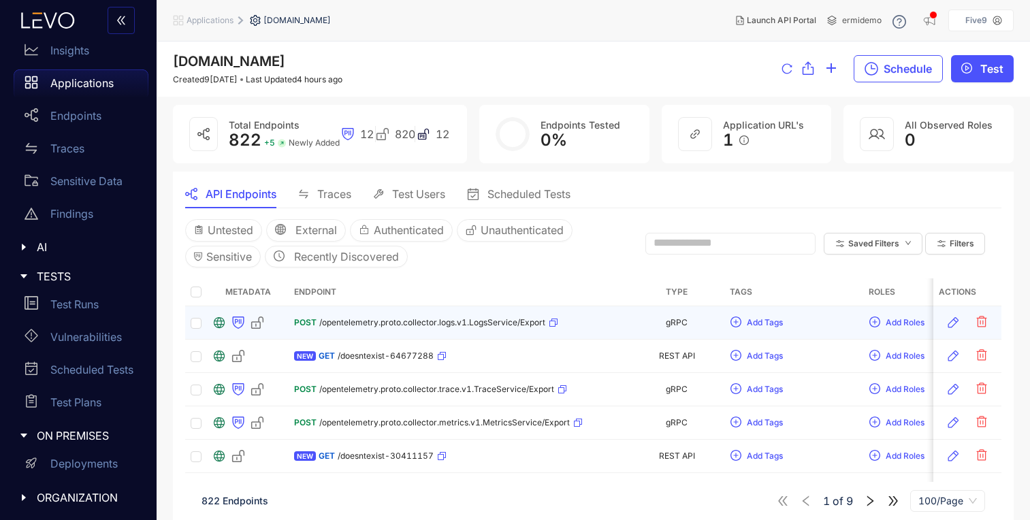
click at [428, 317] on div "POST /opentelemetry.proto.collector.logs.v1.LogsService/Export" at bounding box center [426, 323] width 264 height 22
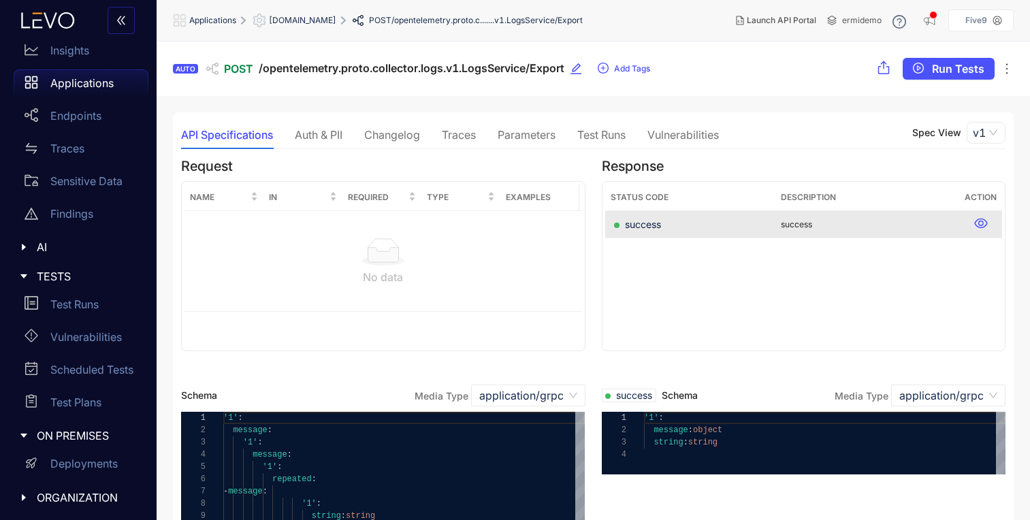
click at [464, 135] on div "Traces" at bounding box center [459, 135] width 34 height 12
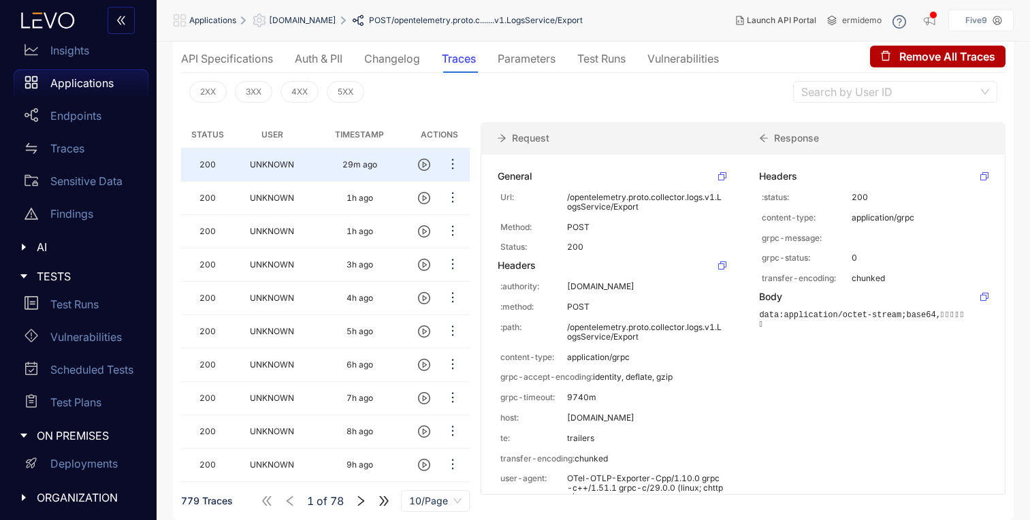
click at [336, 22] on span "[DOMAIN_NAME]" at bounding box center [302, 21] width 67 height 10
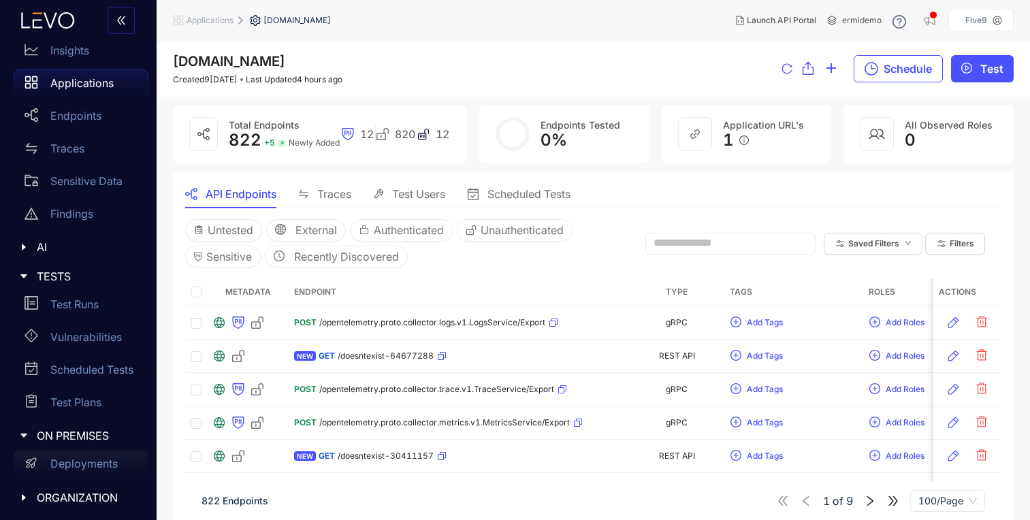
click at [76, 459] on p "Deployments" at bounding box center [83, 464] width 67 height 12
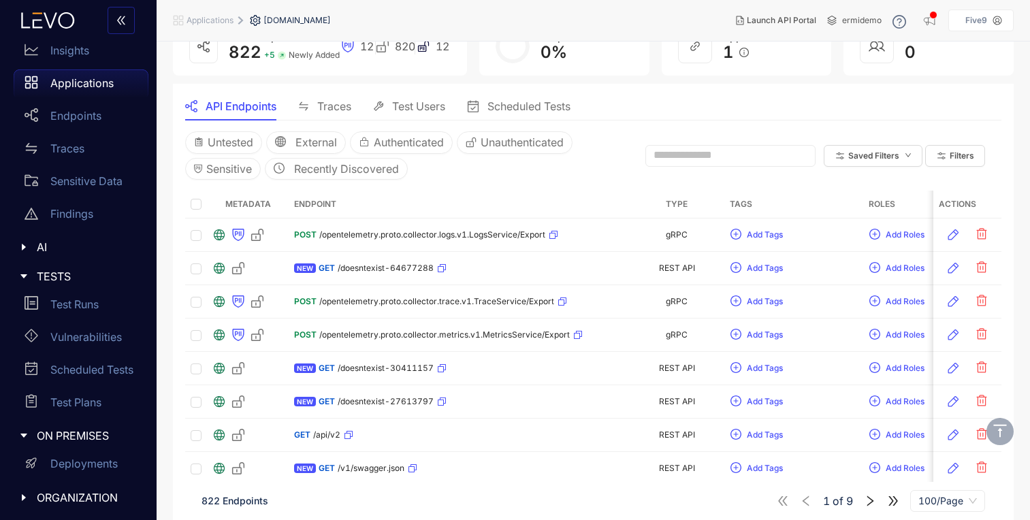
click at [336, 103] on span "Traces" at bounding box center [334, 106] width 34 height 12
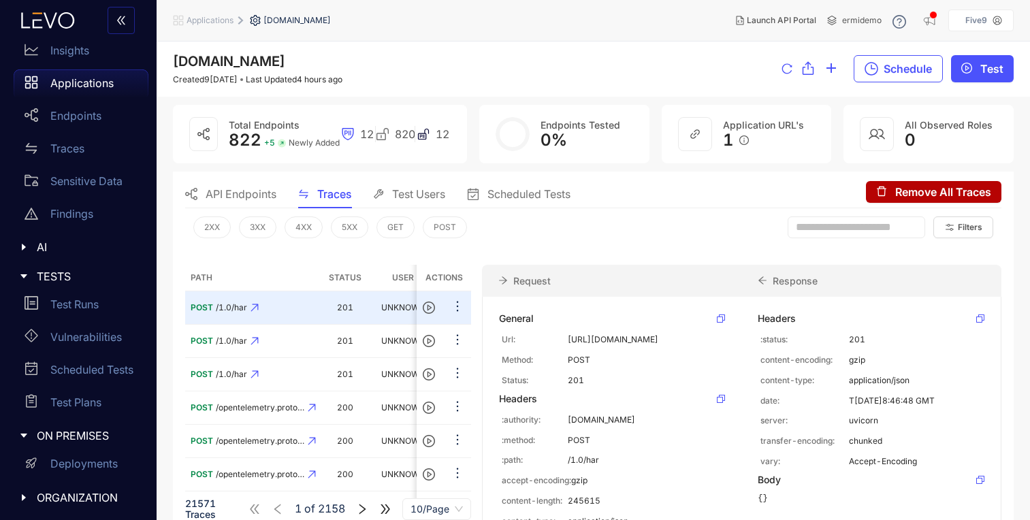
click at [270, 255] on div "Path Status User Timestamp Actions POST /1.0/har 201 UNKNOWN 5m ago POST /1.0/h…" at bounding box center [593, 454] width 816 height 401
click at [1016, 251] on main "[DOMAIN_NAME] Created [DATE] Last Updated 4 hours ago Schedule Test Total Endpo…" at bounding box center [593, 353] width 873 height 622
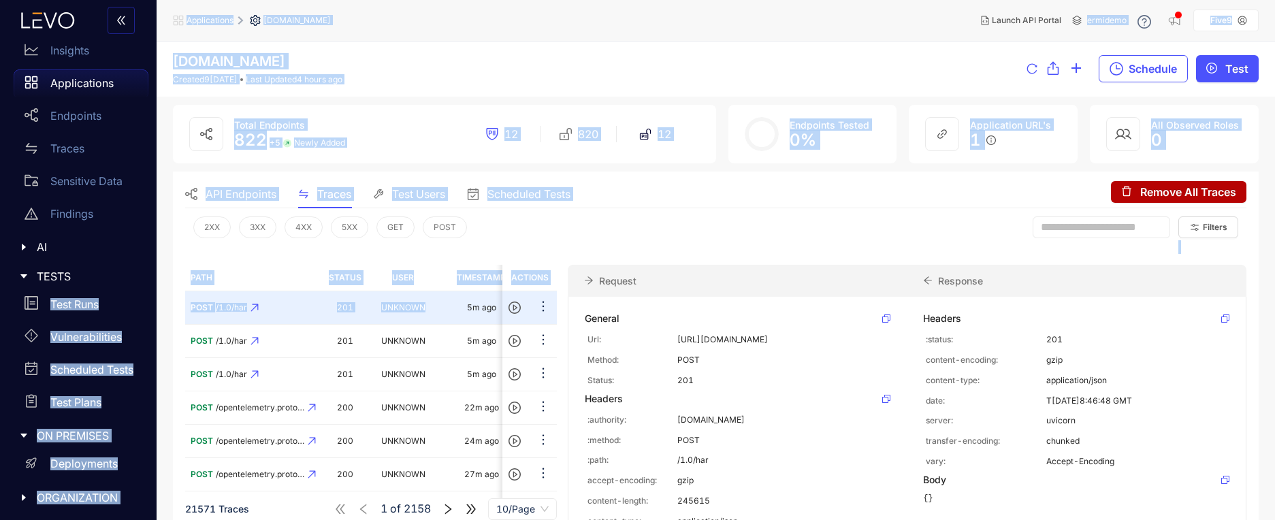
drag, startPoint x: 463, startPoint y: 305, endPoint x: 56, endPoint y: 284, distance: 407.7
click at [56, 284] on main "CATALOG Insights Applications Endpoints Traces Sensitive Data Findings AI MCP T…" at bounding box center [637, 260] width 1275 height 520
click at [570, 245] on div "2XX 3XX 4XX 5XX GET POST Filters" at bounding box center [715, 230] width 1061 height 45
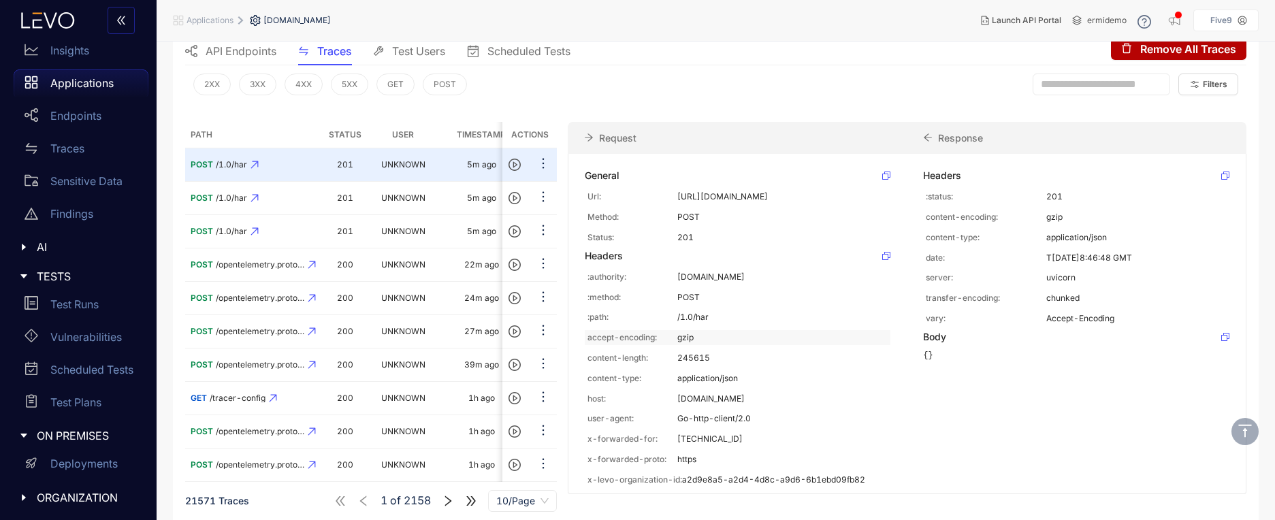
scroll to position [15, 0]
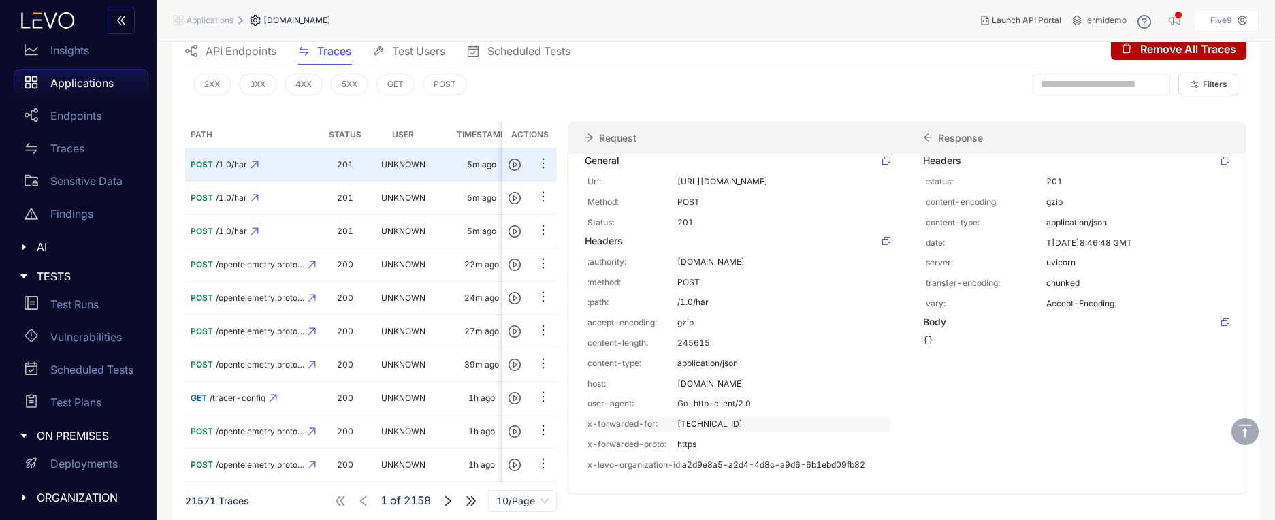
drag, startPoint x: 751, startPoint y: 422, endPoint x: 677, endPoint y: 421, distance: 73.5
click at [677, 421] on p "[TECHNICAL_ID]" at bounding box center [782, 424] width 210 height 10
copy p "[TECHNICAL_ID]"
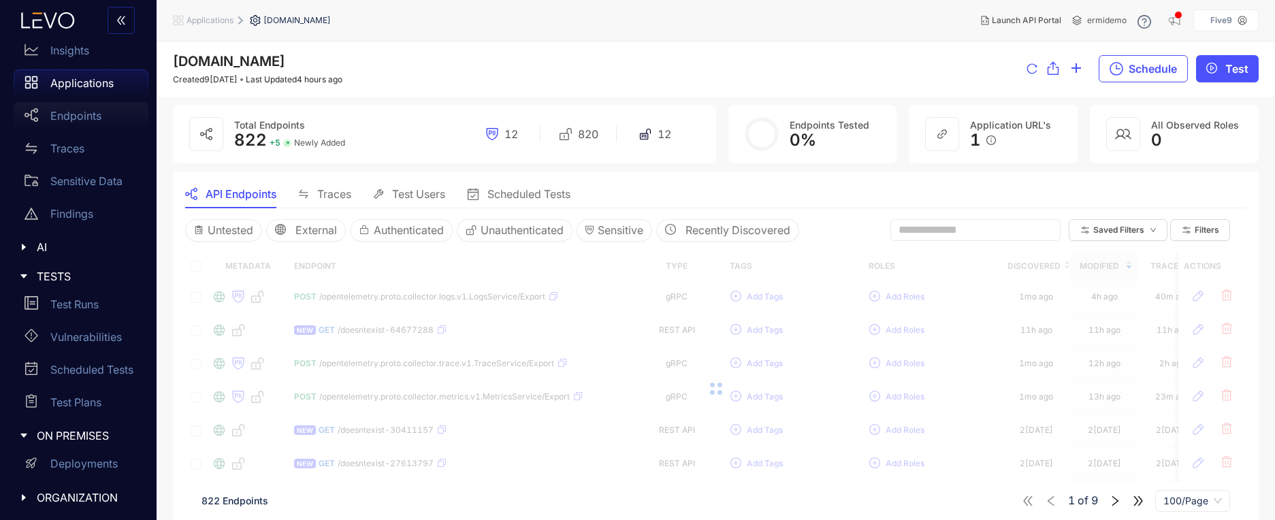
click at [94, 123] on div "Endpoints" at bounding box center [81, 115] width 135 height 27
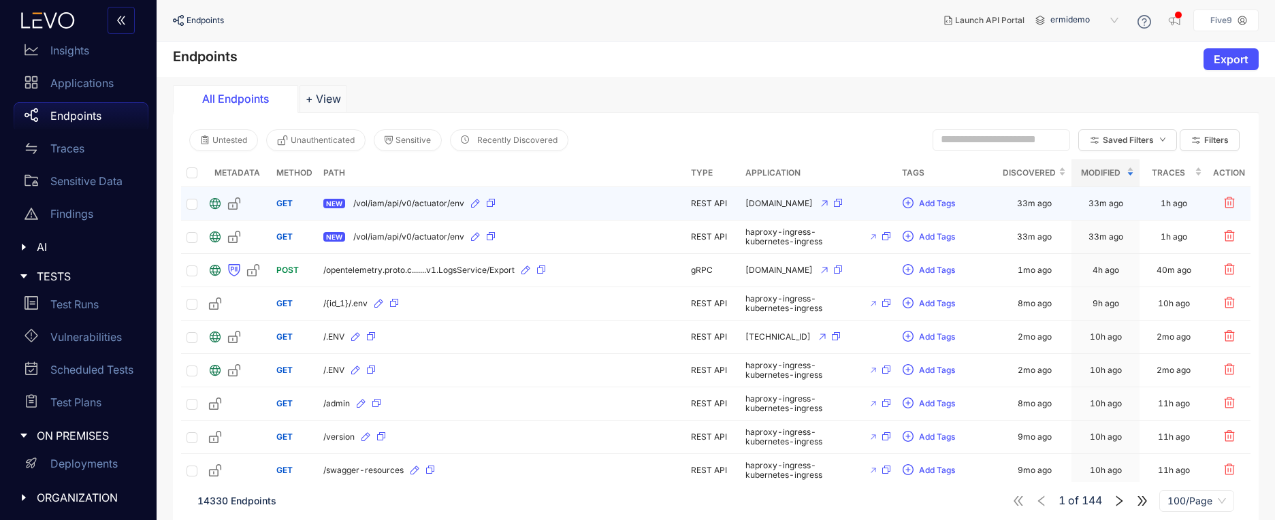
click at [421, 197] on div "NEW /vol/iam/api/v0/actuator/env" at bounding box center [501, 204] width 357 height 22
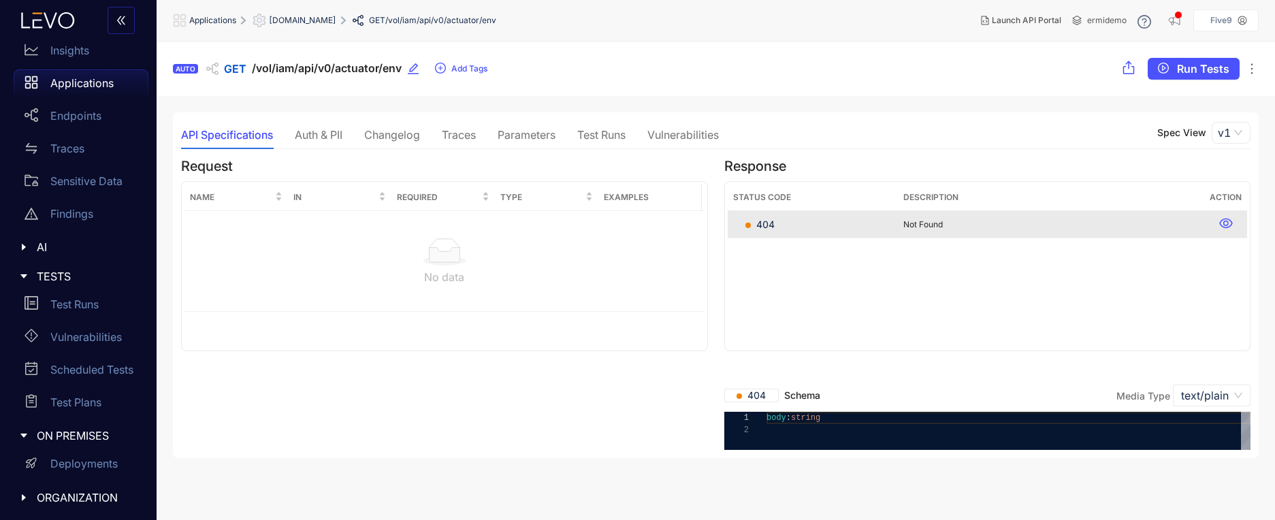
scroll to position [1, 0]
click at [469, 133] on div "Traces" at bounding box center [459, 134] width 34 height 12
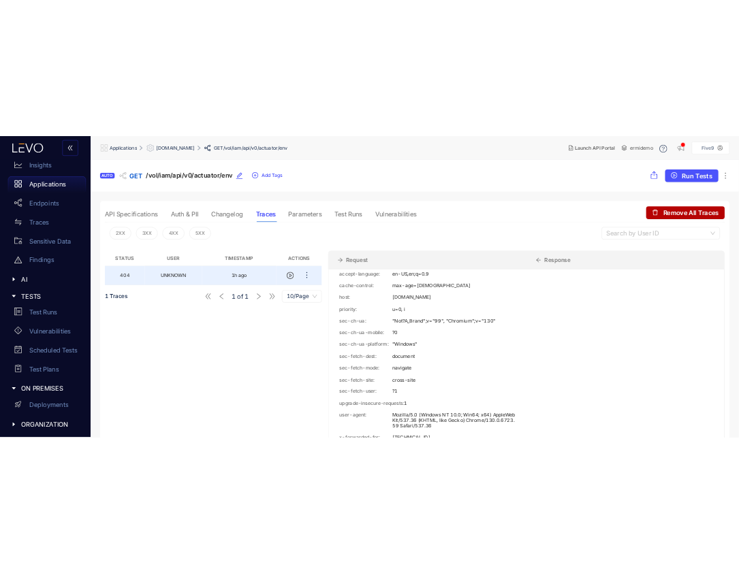
scroll to position [59, 0]
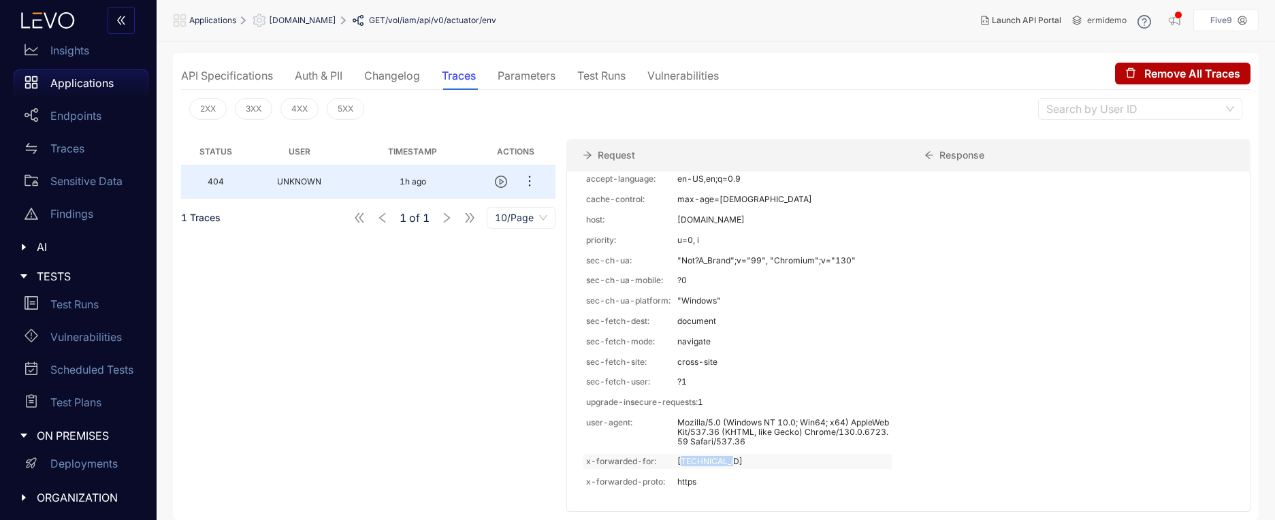
drag, startPoint x: 732, startPoint y: 458, endPoint x: 678, endPoint y: 462, distance: 53.9
click at [678, 462] on p "[TECHNICAL_ID]" at bounding box center [783, 462] width 212 height 10
copy p "[TECHNICAL_ID]"
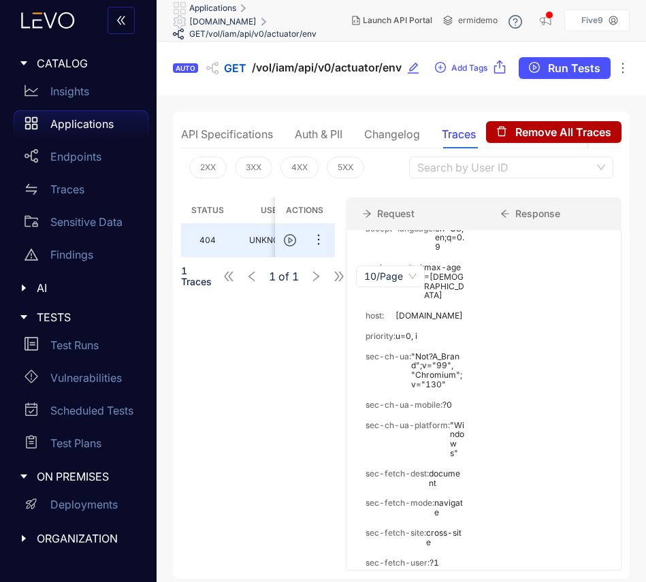
scroll to position [0, 0]
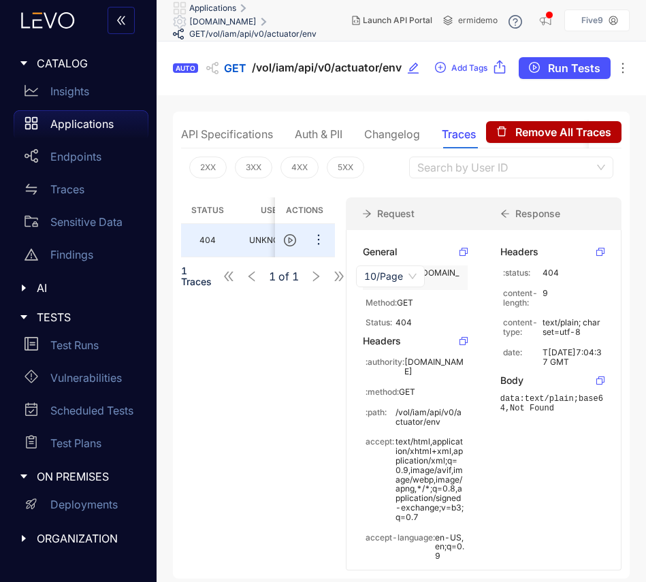
click at [437, 285] on p "[URL][DOMAIN_NAME]" at bounding box center [430, 277] width 69 height 19
click at [464, 252] on icon at bounding box center [464, 252] width 8 height 8
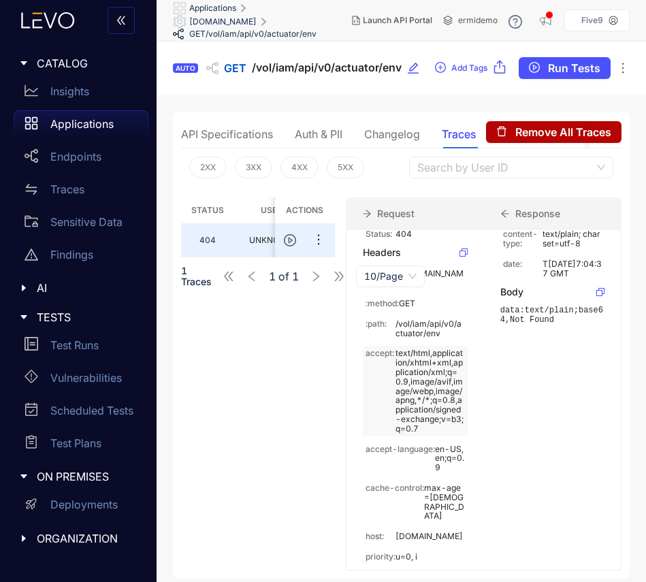
scroll to position [41, 0]
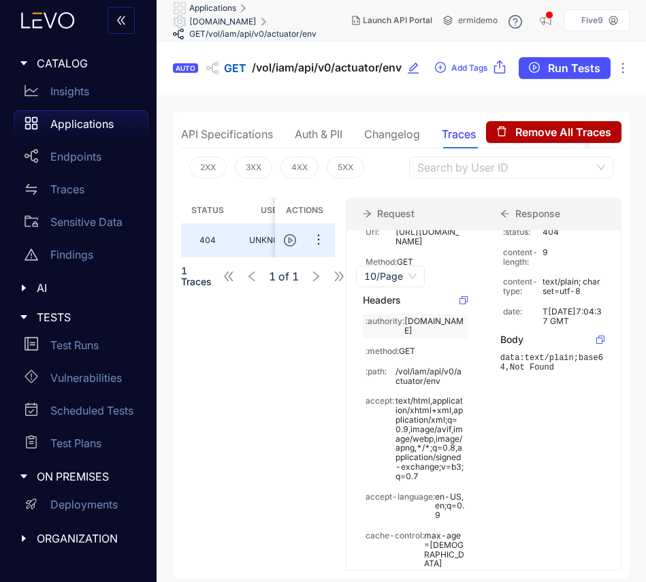
drag, startPoint x: 416, startPoint y: 340, endPoint x: 407, endPoint y: 330, distance: 14.0
click at [407, 330] on p "[DOMAIN_NAME]" at bounding box center [434, 326] width 60 height 19
copy p "[DOMAIN_NAME]"
